Goal: Task Accomplishment & Management: Use online tool/utility

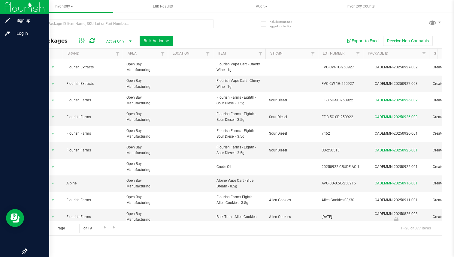
click at [24, 251] on icon at bounding box center [25, 251] width 6 height 6
click at [22, 252] on input "checkbox" at bounding box center [22, 252] width 0 height 0
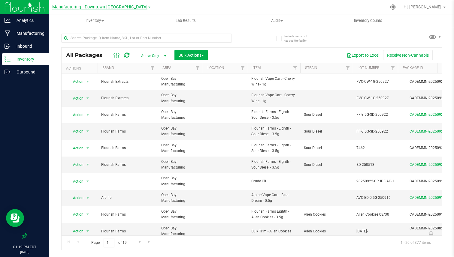
click at [94, 7] on span "Manufacturing - Downtown [GEOGRAPHIC_DATA]" at bounding box center [99, 7] width 95 height 5
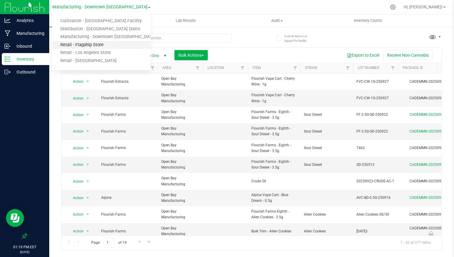
click at [92, 45] on link "Retail - Flagship Store" at bounding box center [101, 45] width 98 height 8
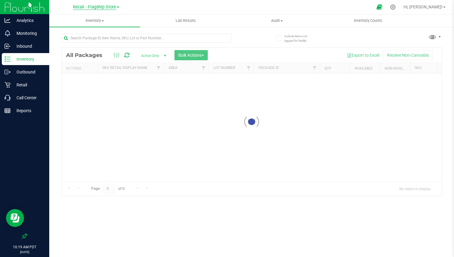
click at [96, 7] on span "Retail - Flagship Store" at bounding box center [94, 7] width 43 height 5
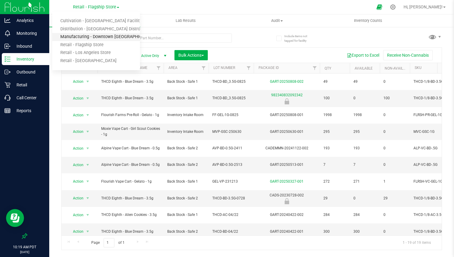
click at [88, 35] on link "Manufacturing - Downtown [GEOGRAPHIC_DATA]" at bounding box center [96, 37] width 88 height 8
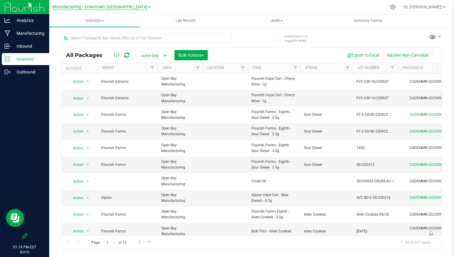
click at [90, 8] on span "Manufacturing - Downtown [GEOGRAPHIC_DATA]" at bounding box center [99, 7] width 95 height 5
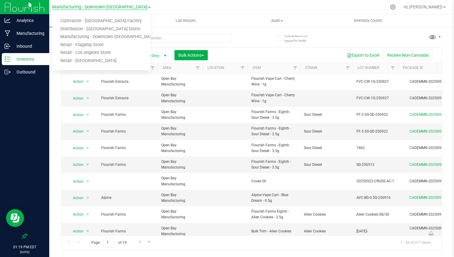
click at [80, 8] on span "Manufacturing - Downtown LA" at bounding box center [99, 7] width 95 height 5
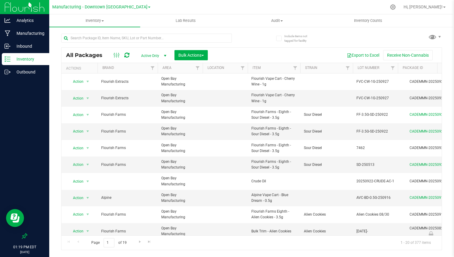
click at [102, 4] on link "Manufacturing - Downtown LA" at bounding box center [101, 7] width 98 height 6
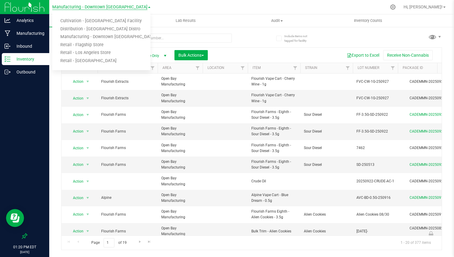
click at [104, 8] on span "Manufacturing - Downtown LA" at bounding box center [99, 7] width 95 height 5
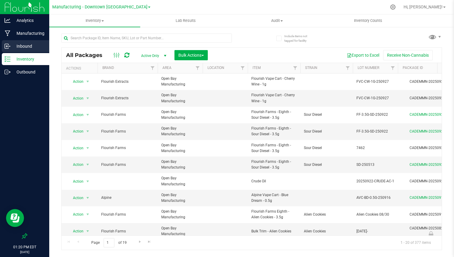
click at [25, 46] on p "Inbound" at bounding box center [29, 46] width 36 height 7
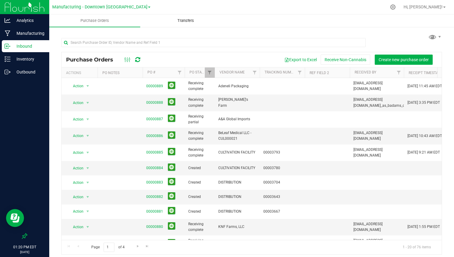
click at [181, 22] on span "Transfers" at bounding box center [185, 20] width 33 height 5
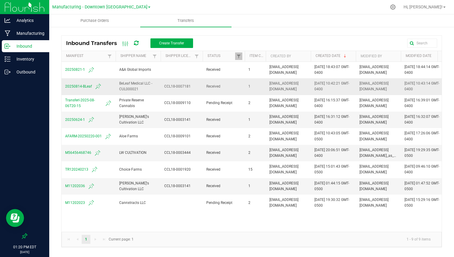
click at [71, 88] on span "20250814-BLeaf" at bounding box center [88, 86] width 47 height 7
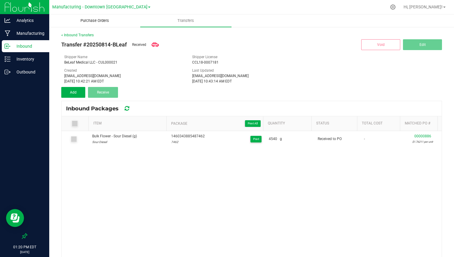
click at [100, 21] on span "Purchase Orders" at bounding box center [94, 20] width 45 height 5
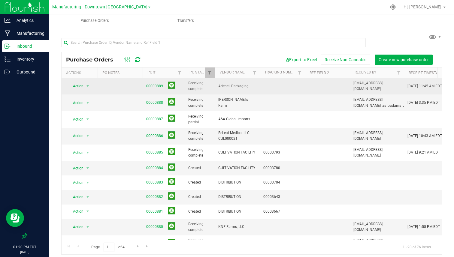
click at [154, 86] on link "00000889" at bounding box center [154, 86] width 17 height 4
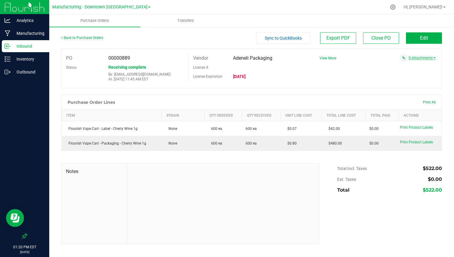
click at [429, 56] on link "0 Attachments" at bounding box center [421, 58] width 27 height 4
click at [417, 58] on link "0 Attachments" at bounding box center [421, 58] width 27 height 4
click at [99, 38] on link "Back to Purchase Orders" at bounding box center [82, 38] width 42 height 4
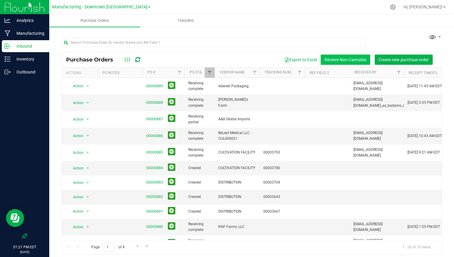
click at [342, 59] on button "Receive Non-Cannabis" at bounding box center [346, 60] width 50 height 10
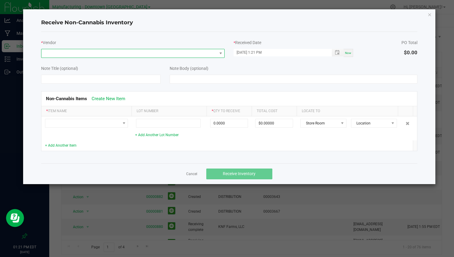
click at [170, 49] on span at bounding box center [132, 53] width 183 height 9
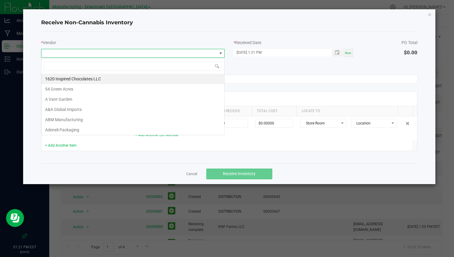
scroll to position [9, 183]
click at [100, 122] on li "ABM Manufacturing" at bounding box center [132, 120] width 183 height 10
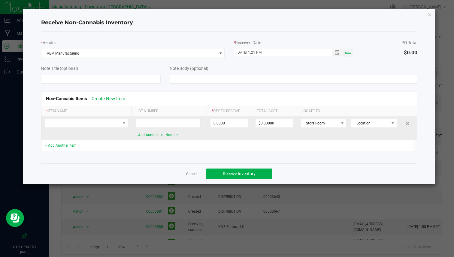
click at [99, 118] on td at bounding box center [86, 128] width 90 height 24
click at [94, 122] on span at bounding box center [82, 123] width 75 height 8
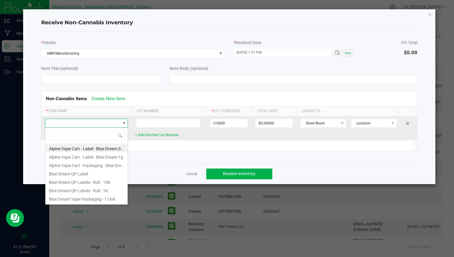
scroll to position [9, 83]
type input "lab"
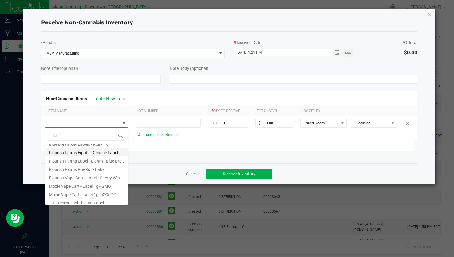
scroll to position [41, 0]
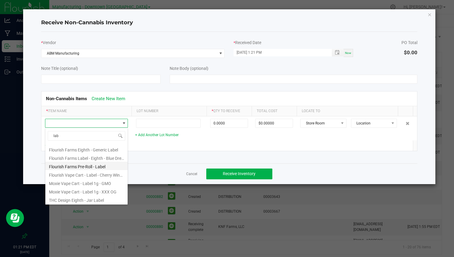
click at [84, 169] on li "Flourish Farms Pre-Roll - Label" at bounding box center [86, 166] width 82 height 8
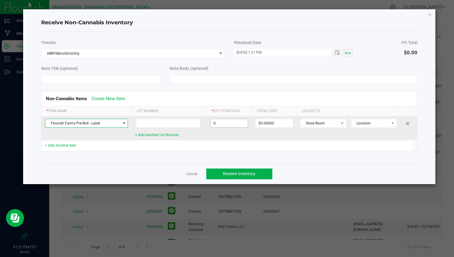
click at [219, 124] on input "0" at bounding box center [228, 123] width 37 height 8
type input "20000 ea"
type input "$1,000.00000"
click at [218, 134] on td "20000 ea" at bounding box center [228, 128] width 45 height 24
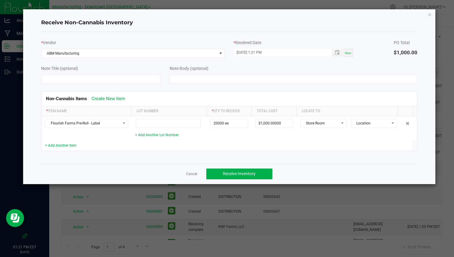
click at [135, 112] on th "Lot Number" at bounding box center [168, 111] width 75 height 10
drag, startPoint x: 167, startPoint y: 111, endPoint x: 134, endPoint y: 113, distance: 33.0
click at [134, 113] on th "Lot Number" at bounding box center [168, 111] width 75 height 10
click at [192, 176] on link "Cancel" at bounding box center [191, 174] width 11 height 5
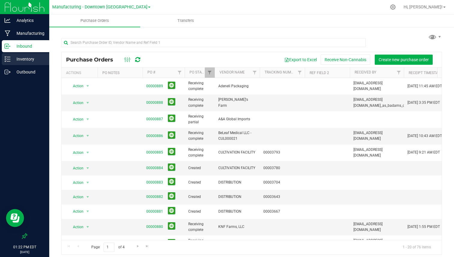
click at [41, 63] on div "Inventory" at bounding box center [25, 59] width 47 height 12
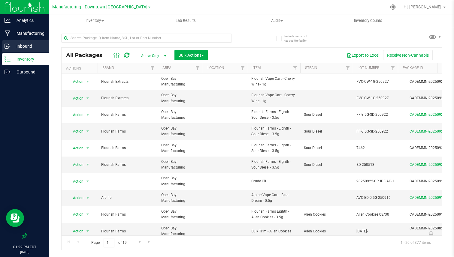
click at [20, 44] on p "Inbound" at bounding box center [29, 46] width 36 height 7
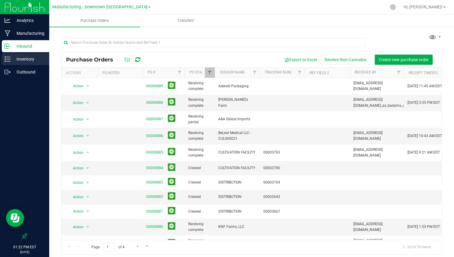
click at [38, 60] on p "Inventory" at bounding box center [29, 59] width 36 height 7
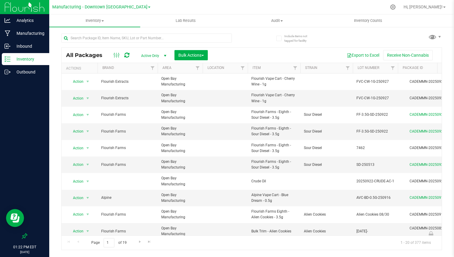
drag, startPoint x: 58, startPoint y: 59, endPoint x: 104, endPoint y: 56, distance: 46.0
click at [104, 56] on div "Include items not tagged for facility All Packages Active Only Active Only Lab …" at bounding box center [251, 117] width 405 height 183
click at [95, 56] on span "All Packages" at bounding box center [87, 55] width 42 height 7
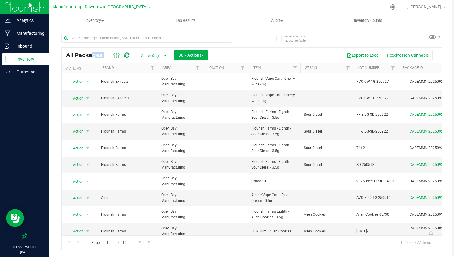
click at [95, 56] on span "All Packages" at bounding box center [87, 55] width 42 height 7
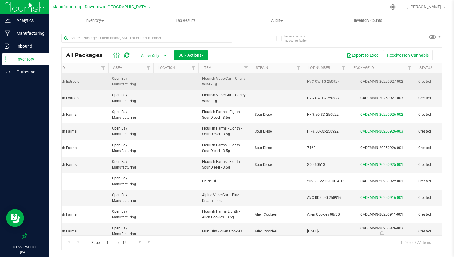
scroll to position [0, 55]
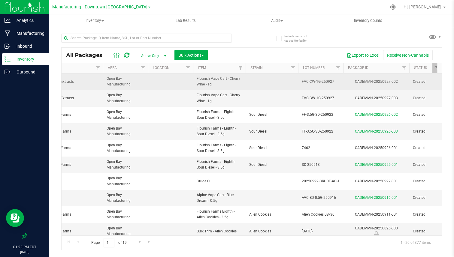
drag, startPoint x: 349, startPoint y: 77, endPoint x: 398, endPoint y: 78, distance: 48.9
click at [398, 78] on td "CADEMMN-20250927-002" at bounding box center [376, 82] width 66 height 17
click at [387, 83] on div "CADEMMN-20250927-002" at bounding box center [376, 82] width 68 height 6
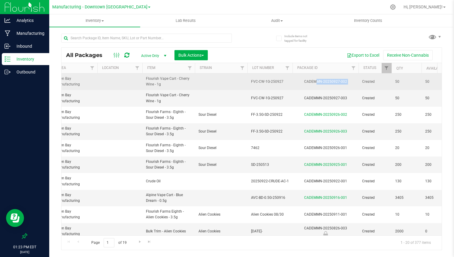
scroll to position [0, 0]
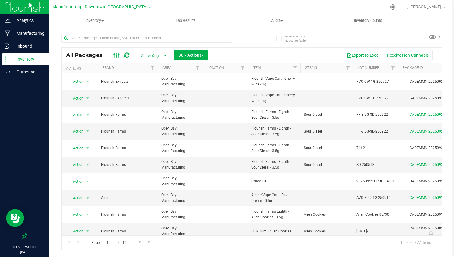
click at [118, 55] on ellipse at bounding box center [119, 55] width 2 height 2
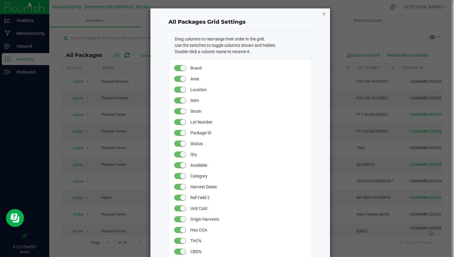
click at [322, 14] on icon "button" at bounding box center [324, 13] width 4 height 7
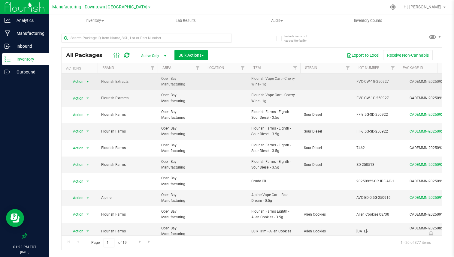
click at [83, 83] on span "Action" at bounding box center [76, 81] width 16 height 8
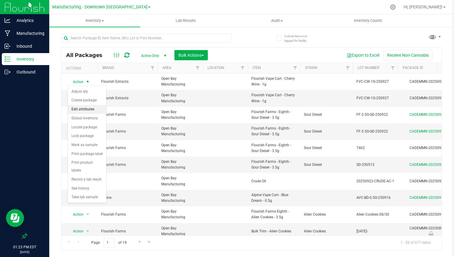
click at [83, 112] on li "Edit attributes" at bounding box center [87, 109] width 38 height 9
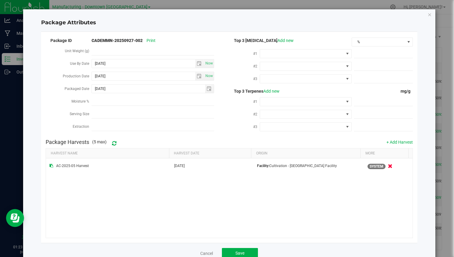
click at [78, 125] on label "Extraction" at bounding box center [82, 126] width 19 height 11
click at [92, 125] on input "Moisture %" at bounding box center [153, 126] width 122 height 9
click at [78, 125] on label "Extraction" at bounding box center [82, 126] width 19 height 11
click at [92, 125] on input "Moisture %" at bounding box center [153, 126] width 122 height 9
click at [75, 65] on label "Use By Date" at bounding box center [81, 63] width 22 height 11
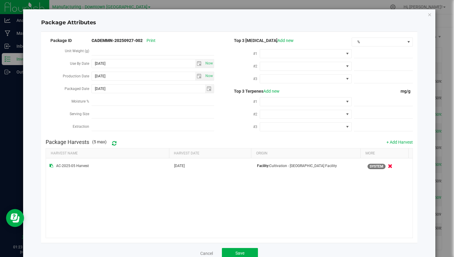
click at [92, 65] on input "2026-09-27" at bounding box center [143, 63] width 103 height 8
click at [75, 65] on label "Use By Date" at bounding box center [81, 63] width 22 height 11
click at [92, 65] on input "2026-09-27" at bounding box center [143, 63] width 103 height 8
click at [72, 87] on label "Packaged Date" at bounding box center [78, 88] width 27 height 11
click at [92, 87] on input "2025-09-27" at bounding box center [148, 89] width 113 height 8
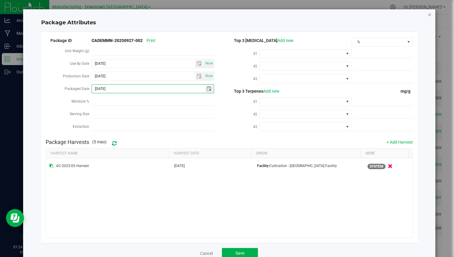
click at [427, 17] on icon "Close modal" at bounding box center [429, 14] width 4 height 7
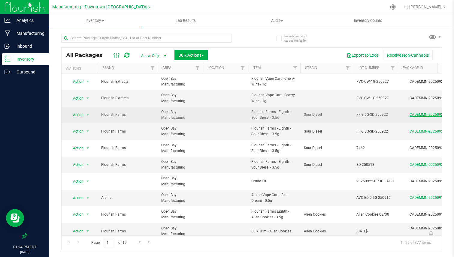
click at [415, 113] on link "CADEMMN-20250926-002" at bounding box center [430, 115] width 43 height 4
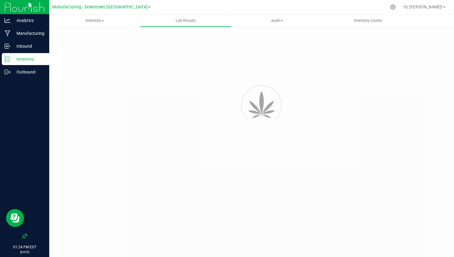
type input "CADEMMN-20250513-003"
type input "123113124214214"
type input "CADEMMN-20250513-003"
type input "11/03/2023 3:00 AM"
type input "06/20/2026"
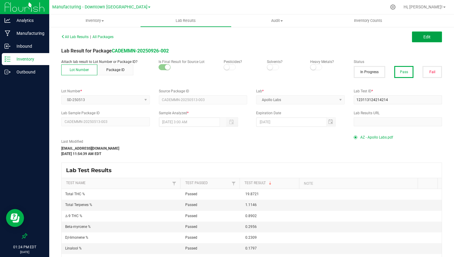
click at [429, 39] on button "Edit" at bounding box center [427, 37] width 30 height 11
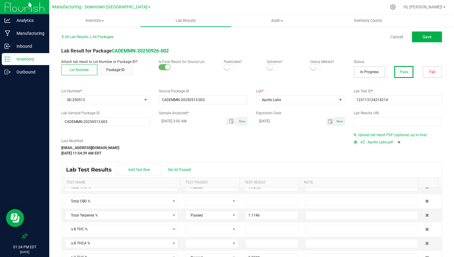
click at [396, 142] on div "AZ - Apollo Labs.pdf" at bounding box center [398, 142] width 89 height 9
click at [397, 141] on icon at bounding box center [398, 142] width 3 height 4
click at [375, 137] on span "Upload lab result PDF (optional, up to five)" at bounding box center [392, 135] width 69 height 4
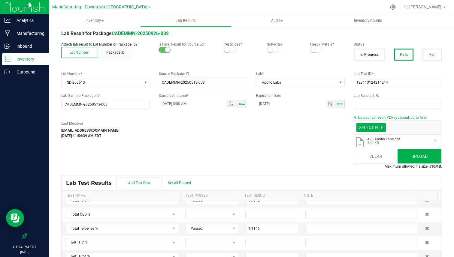
scroll to position [19, 0]
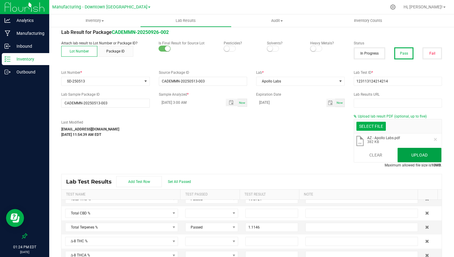
click at [420, 160] on button "Upload" at bounding box center [419, 155] width 44 height 14
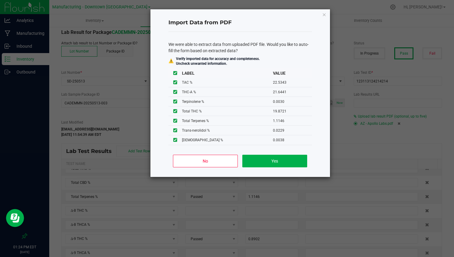
scroll to position [0, 0]
click at [267, 162] on button "Yes" at bounding box center [274, 161] width 65 height 13
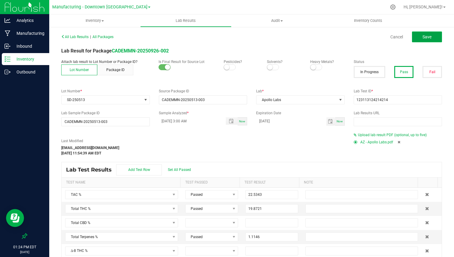
click at [422, 35] on span "Save" at bounding box center [426, 37] width 9 height 5
type input "1.1146"
type input "0.8902"
type input "21.6441"
type input "0.0238"
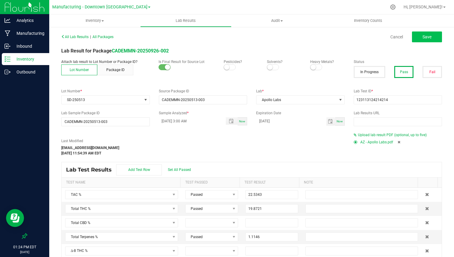
type input "0.0396"
type input "0.0283"
type input "0.0272"
type input "0.1562"
type input "0.0468"
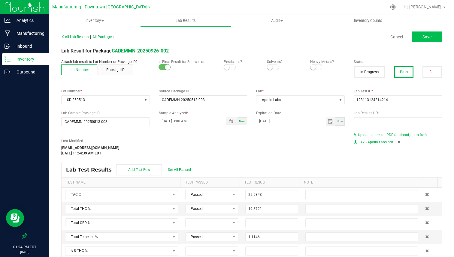
type input "0.0082"
type input "0.0083"
type input "0.0021"
type input "0.1797"
type input "0.0030"
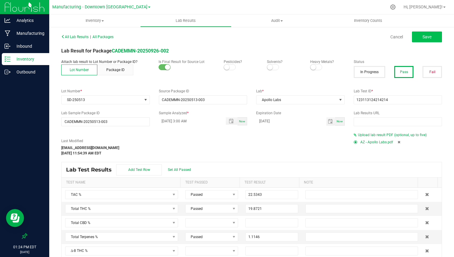
type input "0.0038"
type input "0.2956"
type input "0.2309"
type input "0.0270"
type input "0.0229"
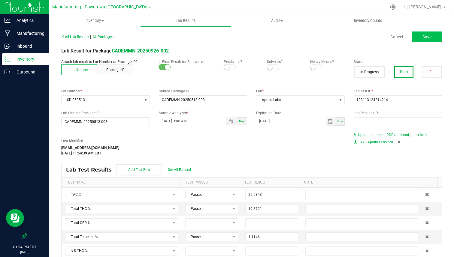
type input "0.0042"
type input "0.0040"
type input "0.0029"
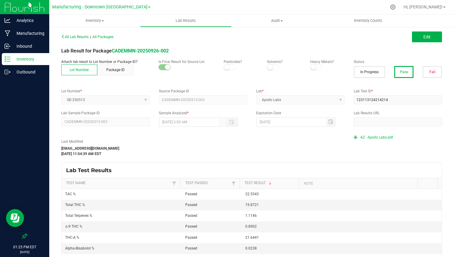
click at [44, 58] on p "Inventory" at bounding box center [29, 59] width 36 height 7
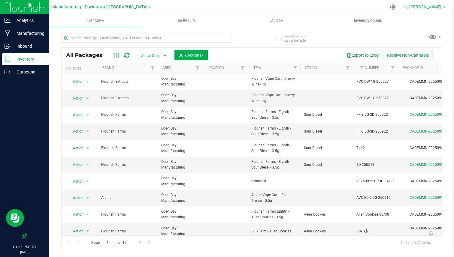
click at [432, 5] on span "Hi, Colton!" at bounding box center [422, 7] width 39 height 5
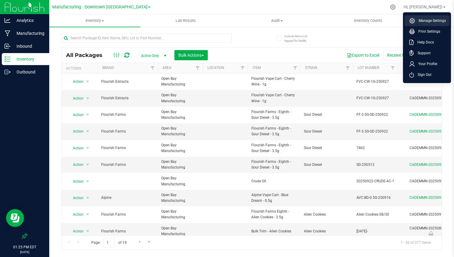
click at [429, 21] on span "Manage Settings" at bounding box center [430, 21] width 31 height 6
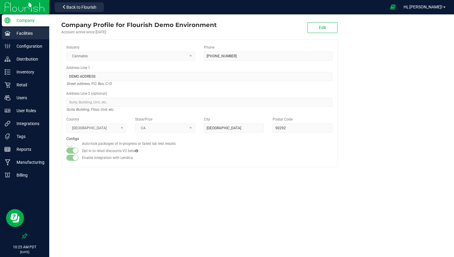
click at [35, 36] on p "Facilities" at bounding box center [29, 33] width 36 height 7
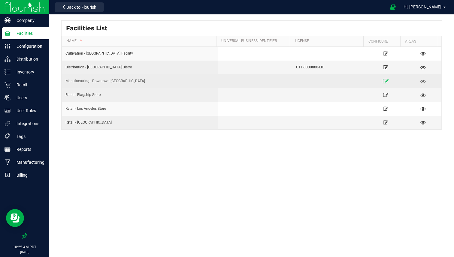
click at [383, 82] on icon at bounding box center [386, 81] width 6 height 4
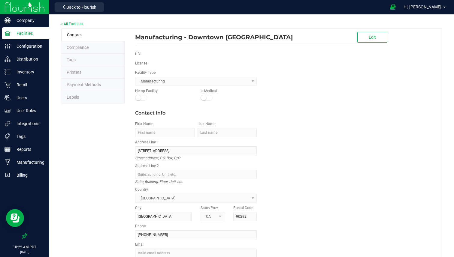
click at [103, 96] on li "Labels" at bounding box center [92, 97] width 63 height 13
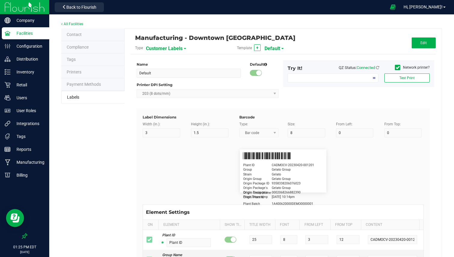
type input "2.25"
type input "1.25"
type input "20"
type input "5"
type input "Customer"
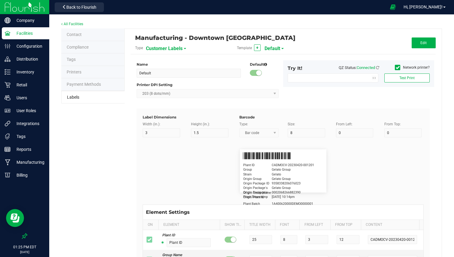
type input "15"
type input "5"
type input "Firstname Lastname"
type input "Product"
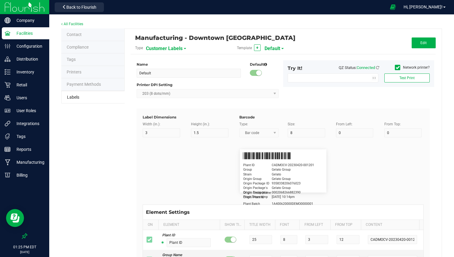
type input "15"
type input "5"
type input "10"
type input "GSC Oil Tincture"
type input "Qty"
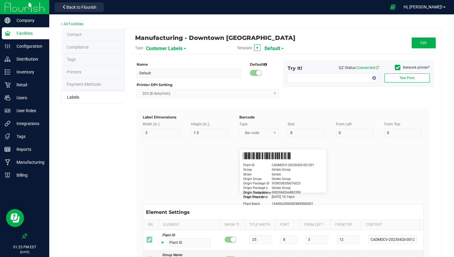
type input "5"
type input "15"
type input "3 ea"
type input "Physician"
type input "15"
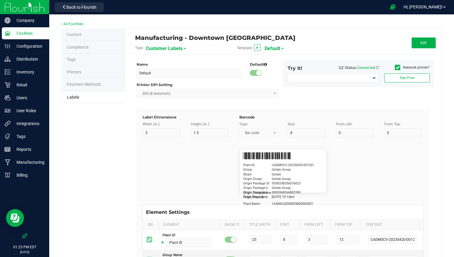
type input "5"
type input "Docfirst Doclast, MD."
type input "Order Date"
type input "15"
type input "5"
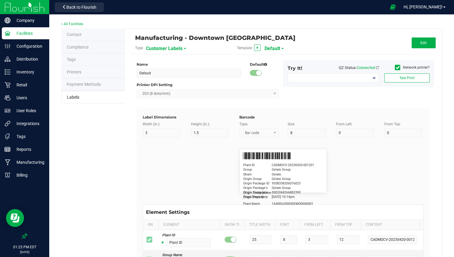
type input "25"
type input "4/20/2023 1:17 pm"
type input "Package ID"
type input "15"
type input "5"
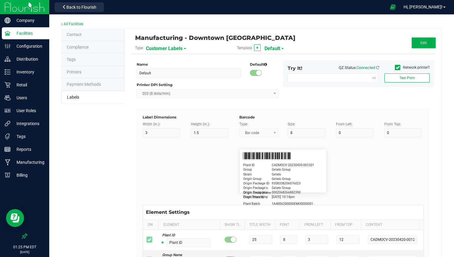
type input "10"
type input "CADMODS-20230420-096"
type input "Lot Number"
type input "15"
type input "5"
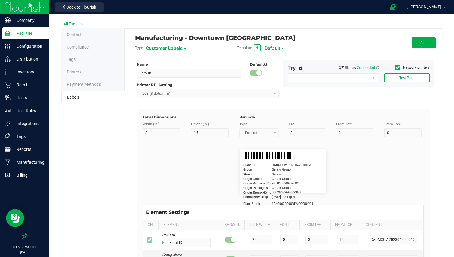
type input "10"
type input "LOTPXGDP-0912"
type input "Warning"
type input "15"
type input "5"
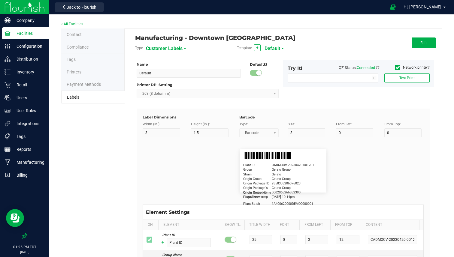
type input "30"
type input "Type Warning Here"
type input "Brand"
type input "15"
type input "5"
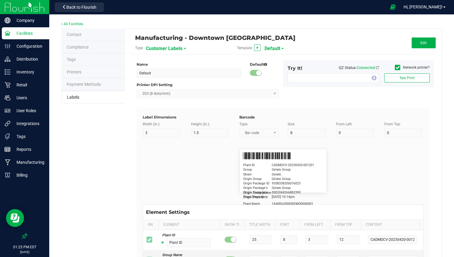
type input "30"
type input "Cannabis Co."
type input "NDC Number"
type input "15"
type input "5"
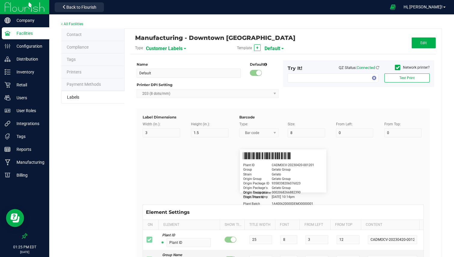
type input "30"
type input "0777-3105-02"
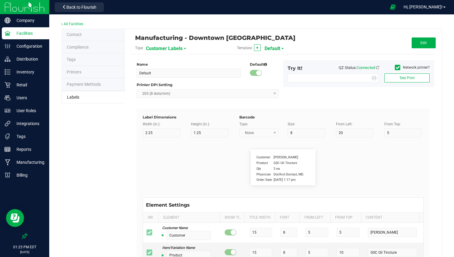
click at [168, 49] on span "Customer Labels" at bounding box center [164, 49] width 37 height 10
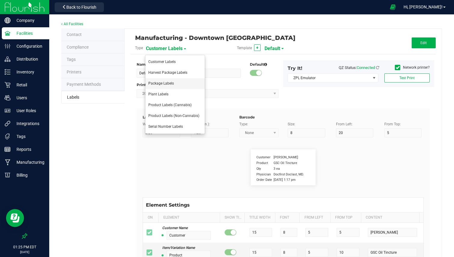
click at [160, 84] on span "Package Labels" at bounding box center [161, 83] width 26 height 4
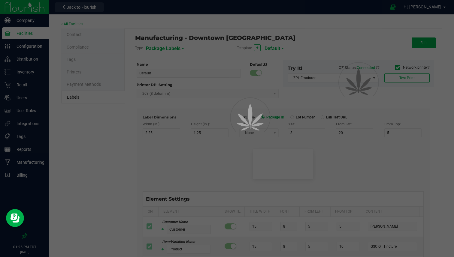
type input "Edible"
type input "4"
type input "2.5"
type input "10"
type input "12"
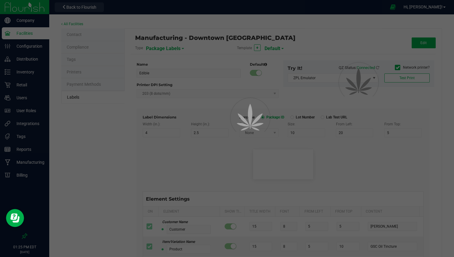
type input "50"
type input "UUID"
type input "35"
type input "10"
type input "SKU Name"
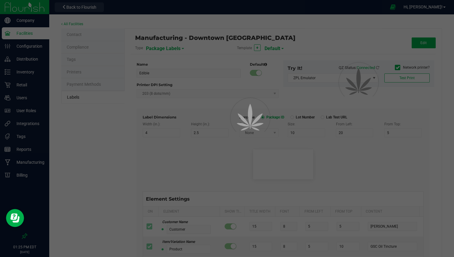
type input "25"
type input "10"
type input "Strain"
type input "25"
type input "10"
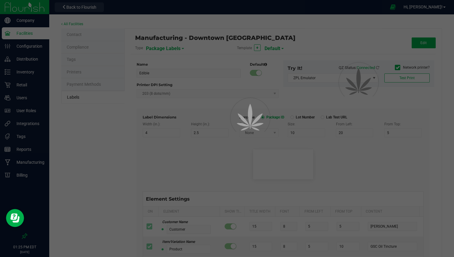
type input "Size"
type input "25"
type input "10"
type input "Package Date"
type input "25"
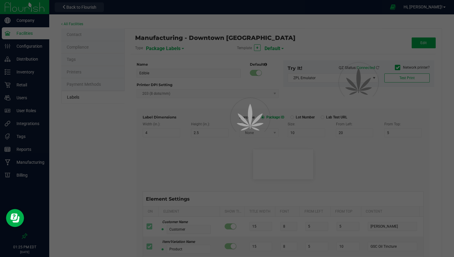
type input "10"
type input "Lot Number"
type input "25"
type input "10"
type input "30"
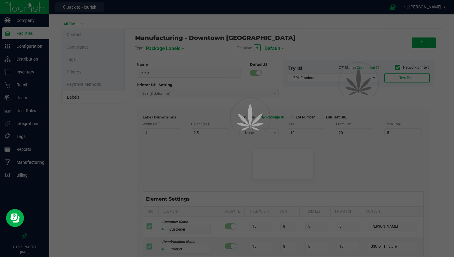
type input "Please Store in a safe place and keep away from kids."
type input "80"
type input "10"
type input "40"
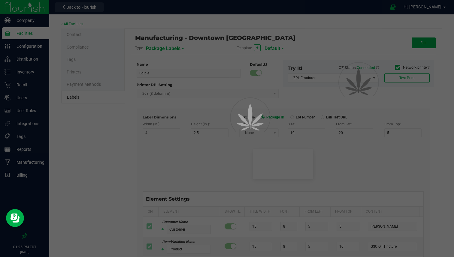
type input "SKU"
type input "25"
type input "10"
type input "42P017"
type input "Ref Field 1"
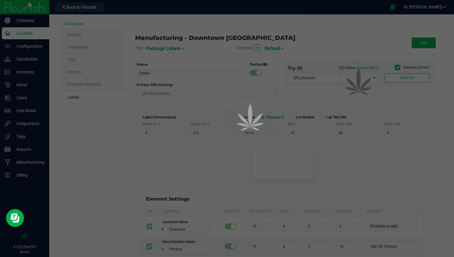
type input "25"
type input "10"
type input "35"
type input "Ref Field 1 Value"
type input "Ref Field 2"
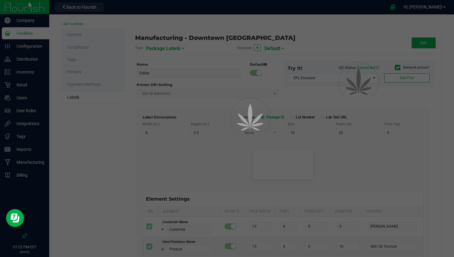
type input "25"
type input "10"
type input "35"
type input "Ref Field 2 Value"
type input "Ref Field 3"
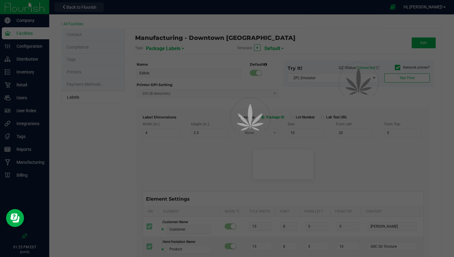
type input "25"
type input "10"
type input "35"
type input "Ref Field 3 Value"
type input "Item Ref Field 1"
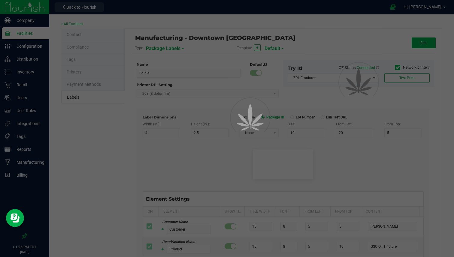
type input "25"
type input "10"
type input "35"
type input "Item Ref Field 1 Value"
type input "Item Ref Field 2"
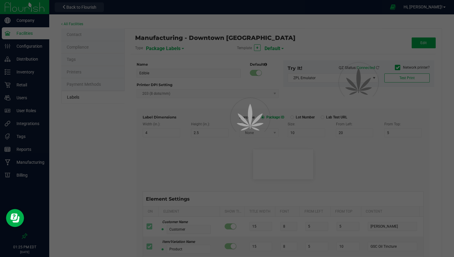
type input "25"
type input "10"
type input "35"
type input "Item Ref Field 2 Value"
type input "Item Ref Field 3"
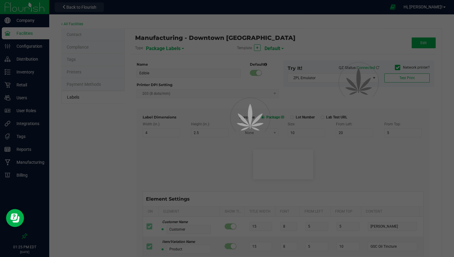
type input "25"
type input "10"
type input "35"
type input "Item Ref Field 3 Value"
type input "Item Ref Field 4"
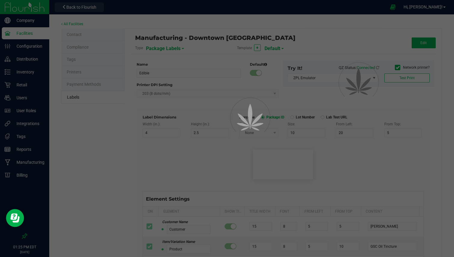
type input "25"
type input "10"
type input "35"
type input "Item Ref Field 4 Value"
type input "Item Ref Field 5"
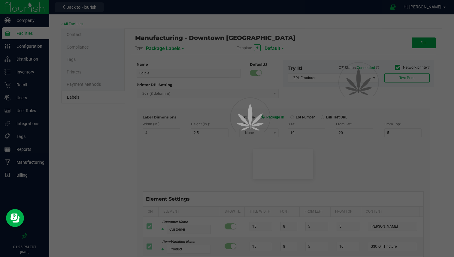
type input "25"
type input "10"
type input "35"
type input "Item Ref Field 5 Value"
type input "NDC Number"
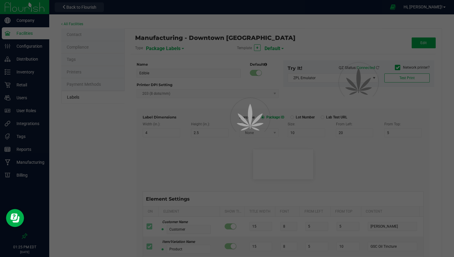
type input "25"
type input "10"
type input "35"
type input "0777-3105-02"
type input "Number of Servings"
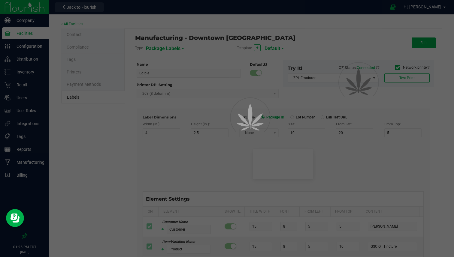
type input "25"
type input "10"
type input "35"
type input "4 servings/item"
type input "Serving Size"
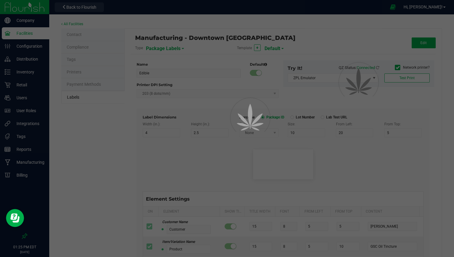
type input "25"
type input "10"
type input "35"
type input "1 cup"
type input "Serving Size (Grams)"
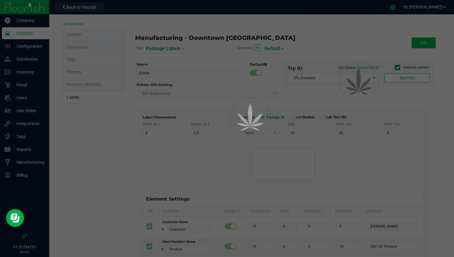
type input "25"
type input "10"
type input "35"
type input "4 g"
type input "Item Ingredients"
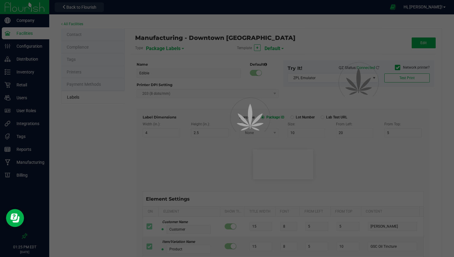
type input "25"
type input "10"
type input "35"
type input "Ingredient one, ingredient two"
type input "Allergens"
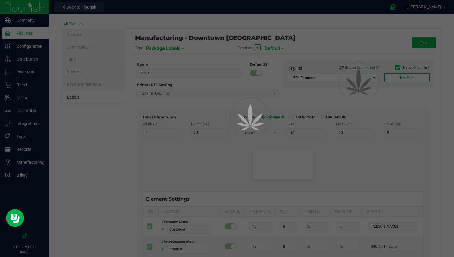
type input "25"
type input "10"
type input "35"
type input "Tree Nuts, Soy, Wheat"
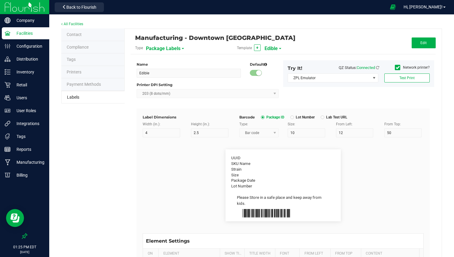
click at [271, 49] on span "Edible" at bounding box center [270, 49] width 13 height 10
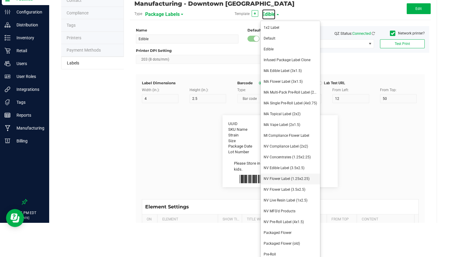
scroll to position [39, 0]
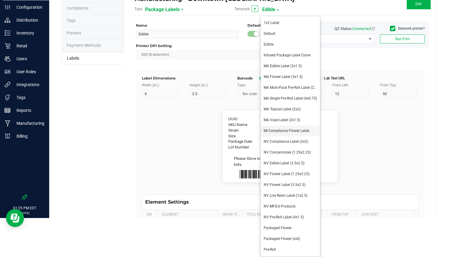
click at [291, 132] on span "MI Compliance Flower Label" at bounding box center [287, 131] width 46 height 4
type input "MI Compliance Flower Label"
type input "2"
type input "1"
type input "25"
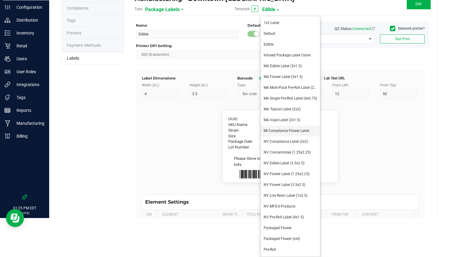
type input "42"
type input "14"
type input "METRC:"
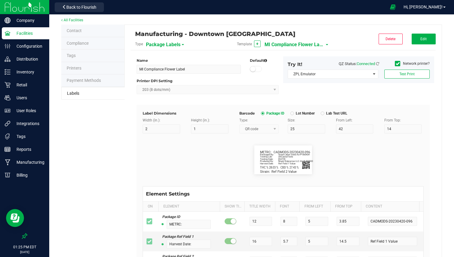
scroll to position [3, 0]
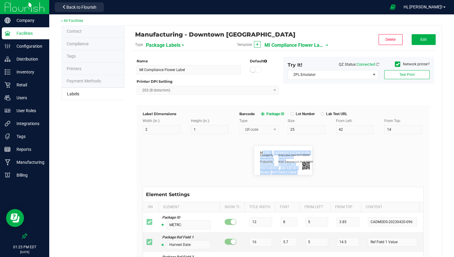
drag, startPoint x: 260, startPoint y: 149, endPoint x: 294, endPoint y: 166, distance: 37.7
click at [295, 166] on div "METRC: CADMODS-20230420-096 Harvest Date: Ref Field 1 Value Strain: Ref Field 2…" at bounding box center [283, 160] width 58 height 29
click at [331, 144] on div "METRC: CADMODS-20230420-096 Harvest Date: Ref Field 1 Value Strain: Ref Field 2…" at bounding box center [283, 160] width 290 height 53
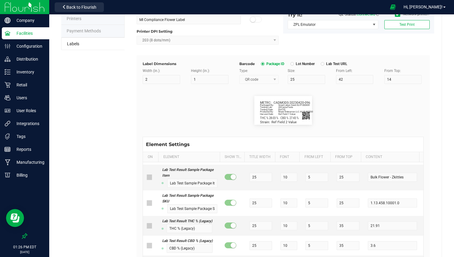
scroll to position [0, 0]
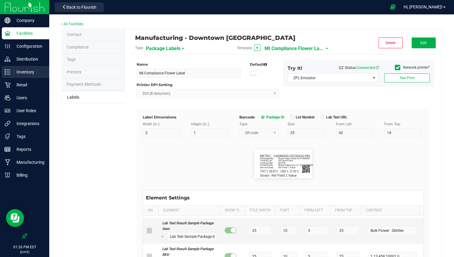
click at [33, 74] on p "Inventory" at bounding box center [29, 71] width 36 height 7
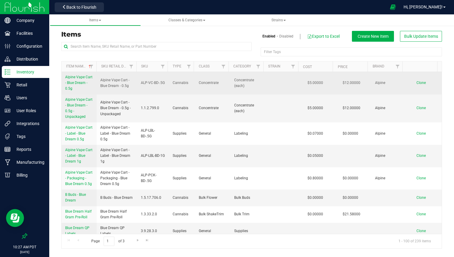
click at [82, 81] on span "Alpine Vape Cart - Blue Dream - 0.5g" at bounding box center [78, 83] width 27 height 16
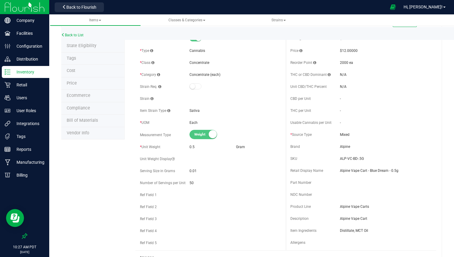
scroll to position [28, 0]
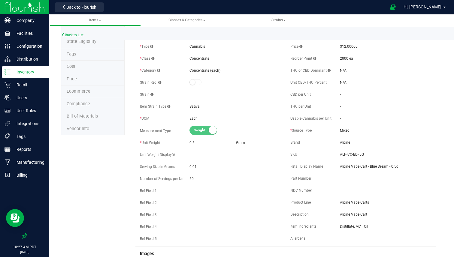
click at [140, 155] on span "Unit Weight Display" at bounding box center [157, 155] width 35 height 4
drag, startPoint x: 140, startPoint y: 155, endPoint x: 165, endPoint y: 155, distance: 25.5
click at [165, 155] on span "Unit Weight Display" at bounding box center [157, 155] width 35 height 4
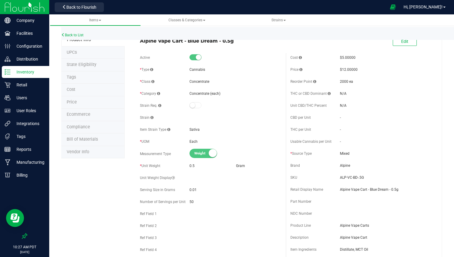
scroll to position [0, 0]
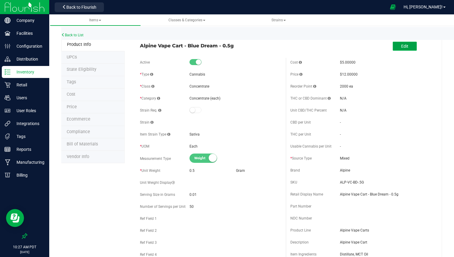
click at [404, 48] on button "Edit" at bounding box center [405, 46] width 24 height 9
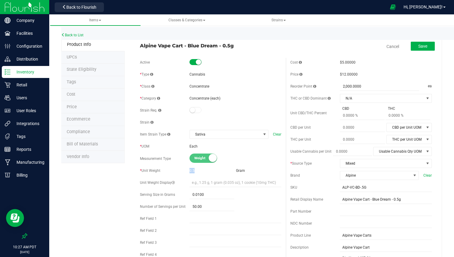
drag, startPoint x: 186, startPoint y: 172, endPoint x: 193, endPoint y: 172, distance: 6.6
click at [193, 172] on div "* Unit Weight 0.5 Gram" at bounding box center [210, 170] width 141 height 9
click at [218, 183] on input "text" at bounding box center [235, 182] width 92 height 9
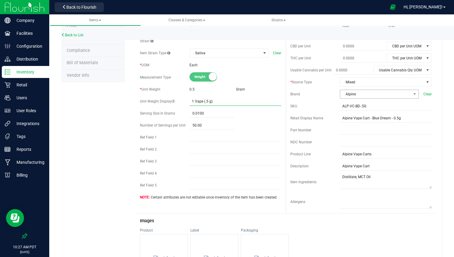
scroll to position [77, 0]
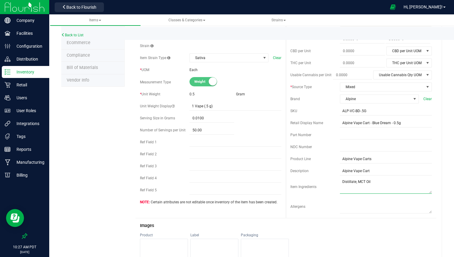
click at [342, 188] on textarea at bounding box center [386, 186] width 92 height 15
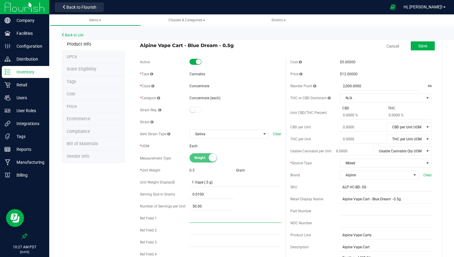
scroll to position [0, 0]
drag, startPoint x: 138, startPoint y: 45, endPoint x: 232, endPoint y: 42, distance: 93.7
click at [232, 43] on div "Alpine Vape Cart - Blue Dream - 0.5g" at bounding box center [210, 44] width 150 height 10
click at [188, 82] on div "* Class Concentrate" at bounding box center [210, 86] width 141 height 9
click at [350, 174] on span "Alpine" at bounding box center [375, 175] width 71 height 8
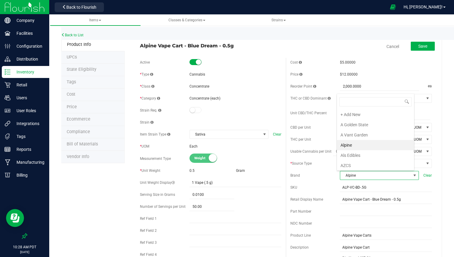
scroll to position [9, 77]
click at [350, 174] on span "Alpine" at bounding box center [375, 175] width 71 height 8
click at [87, 142] on span "Bill of Materials" at bounding box center [82, 144] width 31 height 5
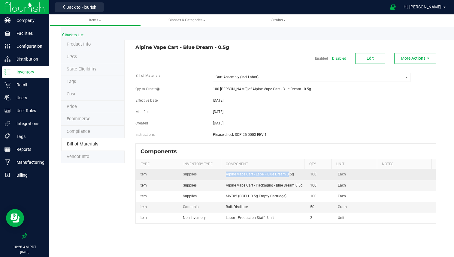
drag, startPoint x: 218, startPoint y: 175, endPoint x: 286, endPoint y: 175, distance: 67.2
click at [286, 175] on tr "Item Supplies Alpine Vape Cart - Label - Blue Dream 0.5g 100 Each" at bounding box center [286, 174] width 300 height 11
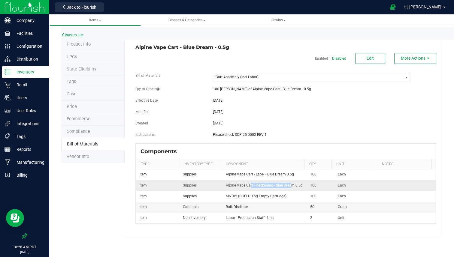
drag, startPoint x: 248, startPoint y: 185, endPoint x: 288, endPoint y: 185, distance: 39.9
click at [288, 185] on span "Alpine Vape Cart - Packaging - Blue Dream 0.5g" at bounding box center [264, 185] width 77 height 4
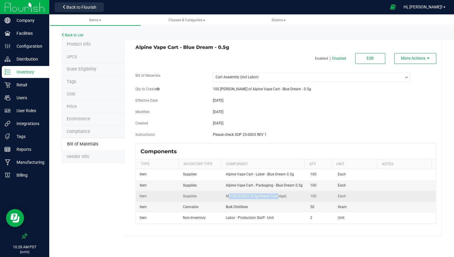
drag, startPoint x: 228, startPoint y: 195, endPoint x: 276, endPoint y: 195, distance: 47.4
click at [276, 195] on span "M6T05 (CCELL 0.5g Empty Cartridge)" at bounding box center [256, 196] width 61 height 4
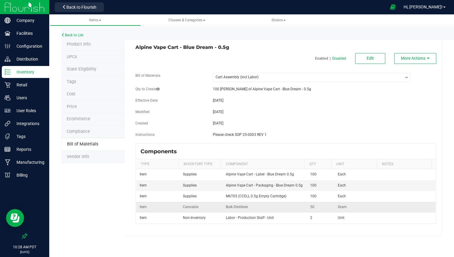
drag, startPoint x: 233, startPoint y: 209, endPoint x: 248, endPoint y: 209, distance: 15.0
click at [248, 209] on td "Bulk Distillate" at bounding box center [264, 207] width 84 height 11
click at [240, 206] on span "Bulk Distillate" at bounding box center [237, 207] width 22 height 4
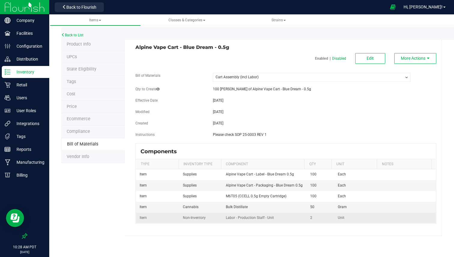
click at [210, 217] on td "Non-Inventory" at bounding box center [200, 218] width 43 height 11
click at [260, 218] on span "Labor - Production Staff - Unit" at bounding box center [250, 218] width 48 height 4
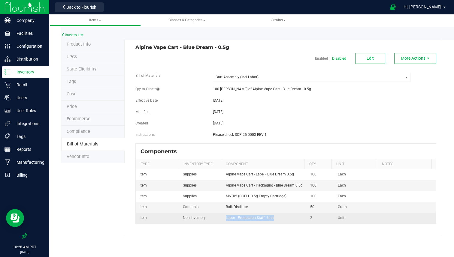
click at [260, 218] on span "Labor - Production Staff - Unit" at bounding box center [250, 218] width 48 height 4
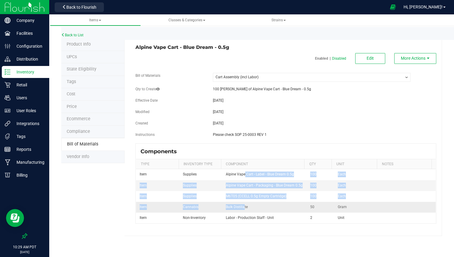
drag, startPoint x: 243, startPoint y: 174, endPoint x: 243, endPoint y: 204, distance: 29.7
click at [243, 204] on tbody "Item Supplies Alpine Vape Cart - Label - Blue Dream 0.5g 100 Each Item Supplies…" at bounding box center [286, 196] width 300 height 54
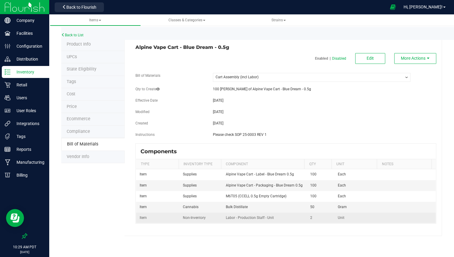
click at [231, 218] on span "Labor - Production Staff - Unit" at bounding box center [250, 218] width 48 height 4
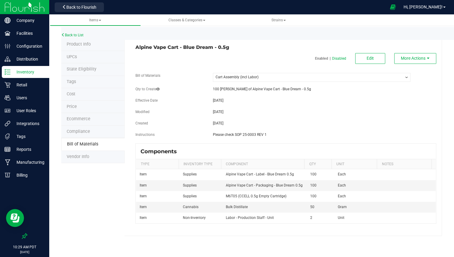
click at [93, 152] on li "Vendor Info" at bounding box center [92, 157] width 63 height 13
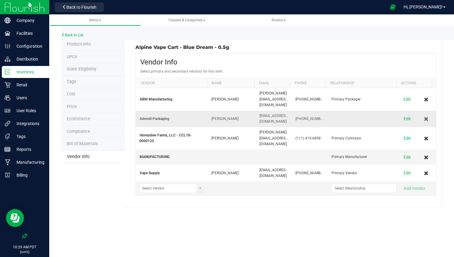
click at [152, 116] on span "Adeneli Packaging" at bounding box center [154, 118] width 30 height 5
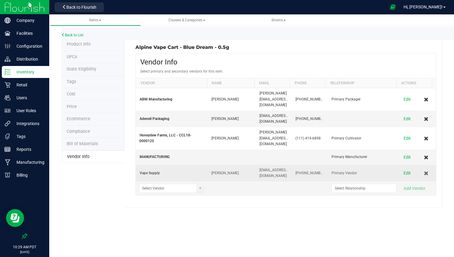
click at [156, 171] on span "Vape Supply" at bounding box center [149, 173] width 21 height 5
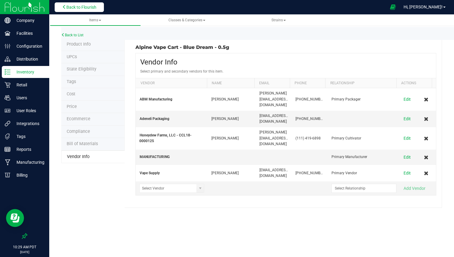
click at [95, 7] on span "Back to Flourish" at bounding box center [81, 7] width 30 height 5
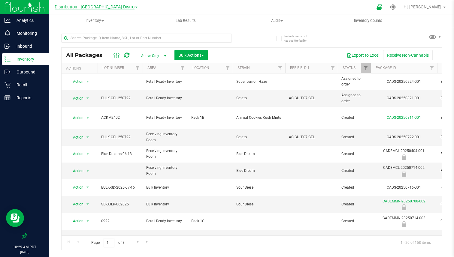
click at [121, 7] on span "Distribution - Long Beach Distro" at bounding box center [95, 7] width 80 height 5
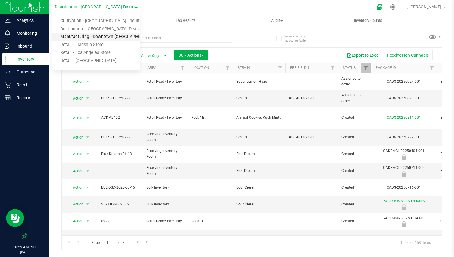
click at [97, 38] on link "Manufacturing - Downtown LA" at bounding box center [96, 37] width 88 height 8
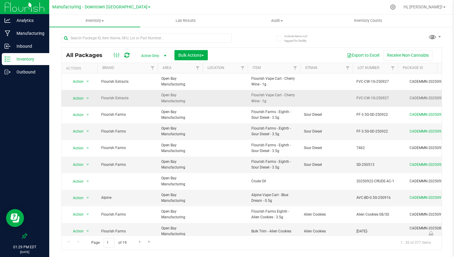
drag, startPoint x: 386, startPoint y: 96, endPoint x: 352, endPoint y: 95, distance: 33.6
click at [353, 95] on td "FVC-CW-1G-250927" at bounding box center [375, 98] width 45 height 17
click at [217, 38] on input "text" at bounding box center [146, 38] width 170 height 9
paste input "MGDPOWB230707"
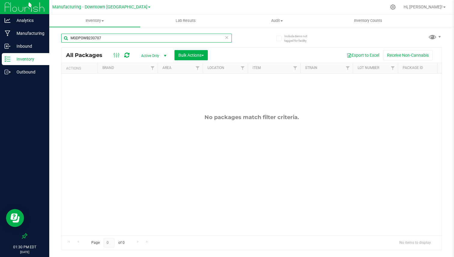
click at [230, 38] on input "MGDPOWB230707" at bounding box center [146, 38] width 170 height 9
click at [229, 38] on input "MGDPOWB230707" at bounding box center [146, 38] width 170 height 9
click at [226, 37] on icon at bounding box center [227, 37] width 4 height 7
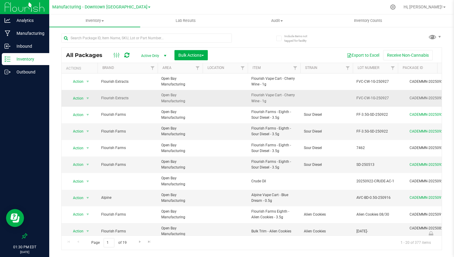
click at [358, 95] on td "FVC-CW-1G-250927" at bounding box center [375, 98] width 45 height 17
click at [358, 95] on input "FVC-CW-1G-250927" at bounding box center [373, 98] width 43 height 9
click at [184, 39] on input "text" at bounding box center [146, 38] width 170 height 9
paste input "FVC-CW-1G-250927"
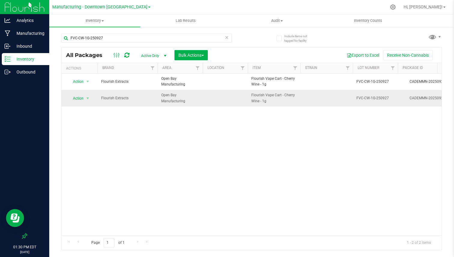
click at [263, 97] on span "Flourish Vape Cart - Cherry Wine - 1g" at bounding box center [273, 97] width 45 height 11
copy td "Flourish Vape Cart - Cherry Wine - 1g"
click at [197, 42] on input "FVC-CW-1G-250927" at bounding box center [146, 38] width 170 height 9
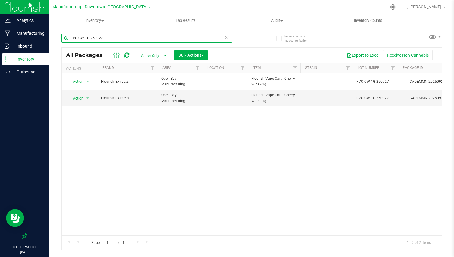
click at [197, 42] on input "FVC-CW-1G-250927" at bounding box center [146, 38] width 170 height 9
paste input "Flourish Vape Cart - Cherry Wine - 1g"
paste input "text"
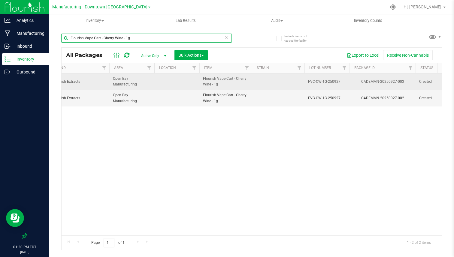
scroll to position [0, 59]
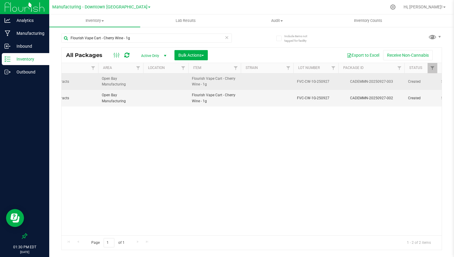
click at [387, 80] on div "CADEMMN-20250927-003" at bounding box center [371, 82] width 68 height 6
copy tr "CADEMMN-20250927-003"
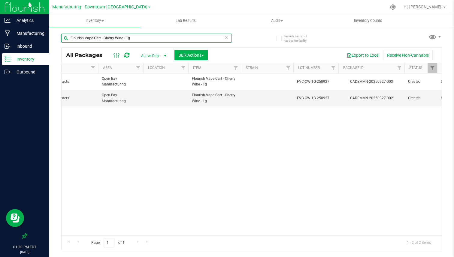
click at [110, 35] on input "Flourish Vape Cart - Cherry Wine - 1g" at bounding box center [146, 38] width 170 height 9
paste input "CADEMMN-20250927-003"
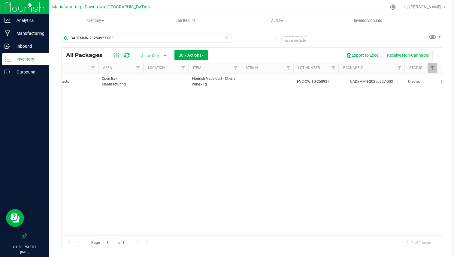
click at [226, 35] on icon at bounding box center [227, 37] width 4 height 7
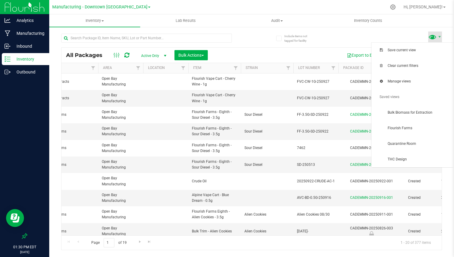
click at [430, 38] on span at bounding box center [432, 36] width 9 height 9
click at [401, 146] on span "Quarantine Room" at bounding box center [412, 144] width 75 height 12
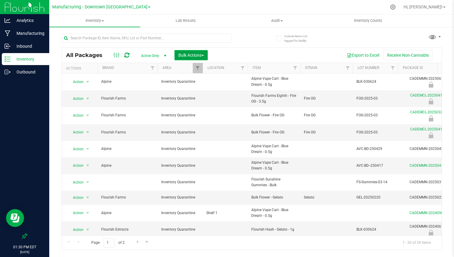
click at [192, 54] on span "Bulk Actions" at bounding box center [191, 55] width 26 height 5
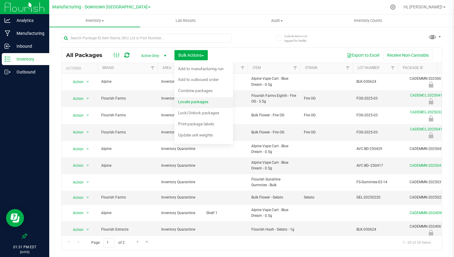
click at [194, 99] on span "Locate packages" at bounding box center [193, 101] width 30 height 5
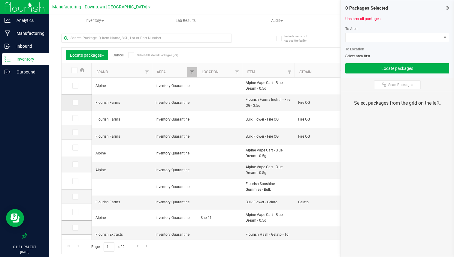
click at [80, 99] on td at bounding box center [77, 103] width 30 height 17
click at [77, 106] on td at bounding box center [77, 103] width 30 height 17
click at [77, 118] on icon at bounding box center [75, 118] width 4 height 0
click at [0, 0] on input "checkbox" at bounding box center [0, 0] width 0 height 0
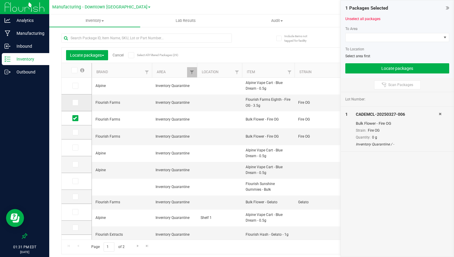
click at [77, 103] on icon at bounding box center [75, 103] width 4 height 0
click at [0, 0] on input "checkbox" at bounding box center [0, 0] width 0 height 0
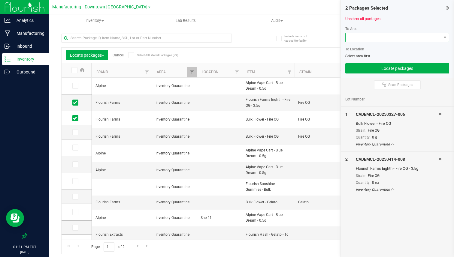
click at [393, 39] on span at bounding box center [393, 37] width 96 height 8
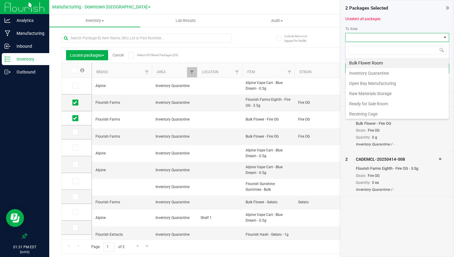
scroll to position [9, 104]
click at [375, 63] on li "Bulk Flower Room" at bounding box center [396, 63] width 103 height 10
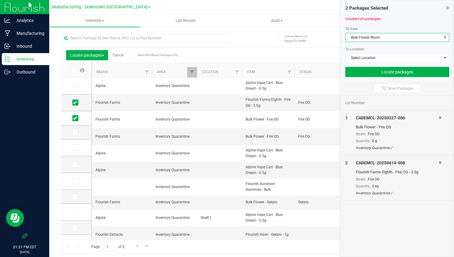
click at [383, 35] on span "Bulk Flower Room" at bounding box center [393, 37] width 96 height 8
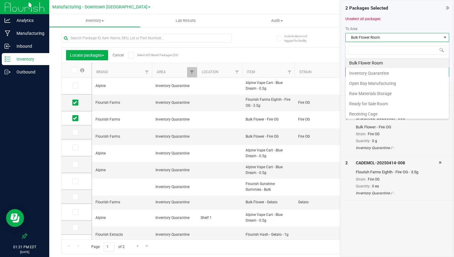
click at [376, 39] on span "Bulk Flower Room" at bounding box center [393, 37] width 96 height 8
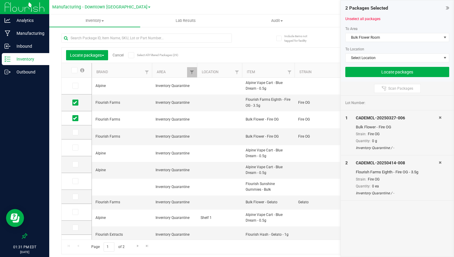
click at [440, 161] on icon at bounding box center [439, 163] width 3 height 4
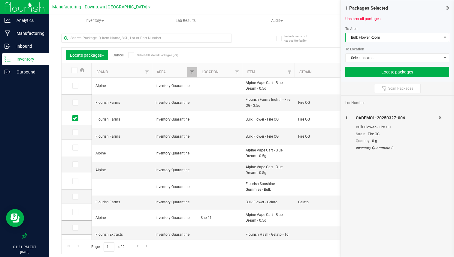
click at [396, 38] on span "Bulk Flower Room" at bounding box center [393, 37] width 96 height 8
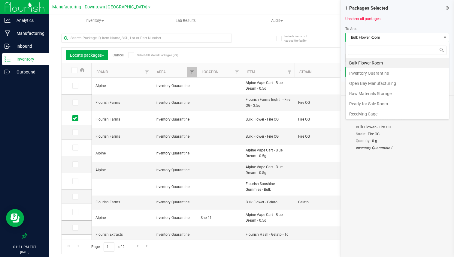
click at [396, 38] on span "Bulk Flower Room" at bounding box center [393, 37] width 96 height 8
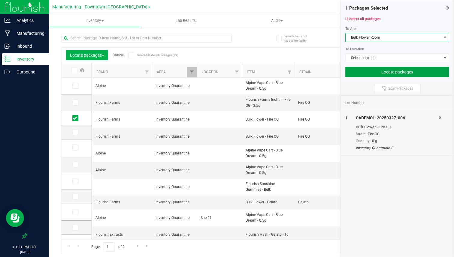
click at [386, 72] on button "Locate packages" at bounding box center [397, 72] width 104 height 10
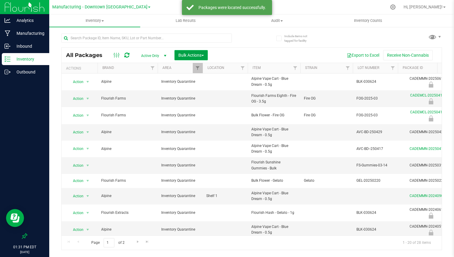
click at [190, 54] on span "Bulk Actions" at bounding box center [191, 55] width 26 height 5
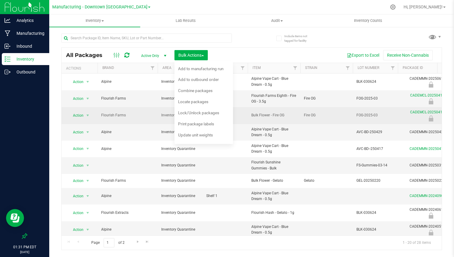
click at [135, 108] on td "Flourish Farms" at bounding box center [128, 115] width 60 height 17
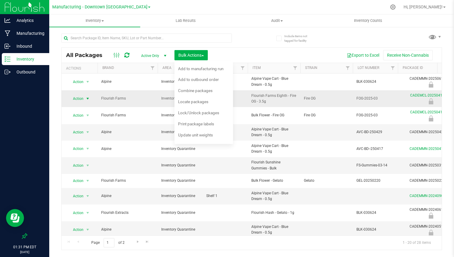
click at [86, 97] on span "select" at bounding box center [87, 98] width 5 height 5
click at [105, 104] on li "Edit attributes" at bounding box center [87, 108] width 38 height 9
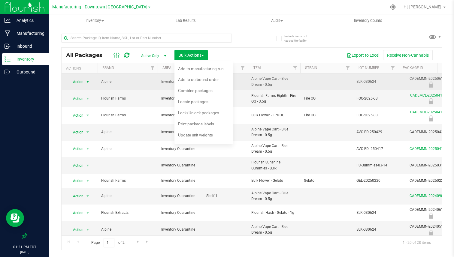
click at [81, 80] on span "Action" at bounding box center [76, 82] width 16 height 8
click at [87, 83] on span "select" at bounding box center [87, 82] width 5 height 5
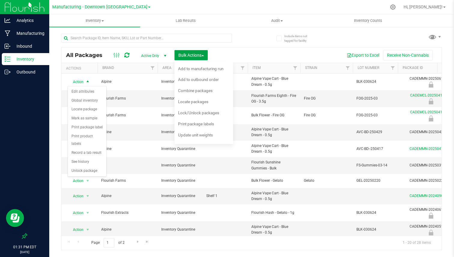
click at [199, 60] on button "Bulk Actions" at bounding box center [190, 55] width 33 height 10
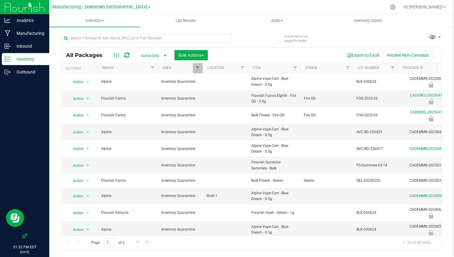
click at [176, 4] on div at bounding box center [269, 7] width 233 height 12
click at [98, 20] on span "Inventory" at bounding box center [94, 20] width 91 height 5
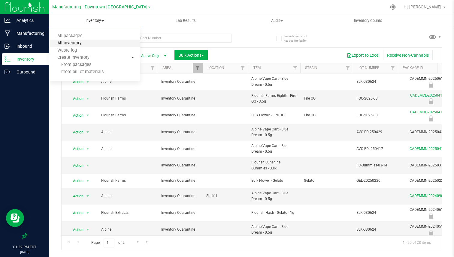
click at [86, 43] on span "All inventory" at bounding box center [69, 43] width 41 height 5
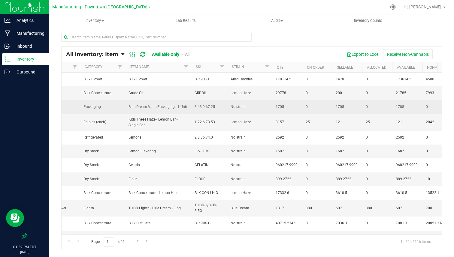
scroll to position [0, 100]
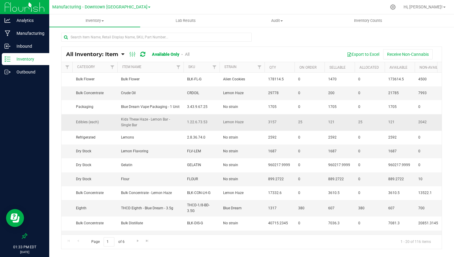
click at [300, 123] on span "25" at bounding box center [309, 122] width 23 height 6
click at [330, 122] on span "121" at bounding box center [339, 122] width 23 height 6
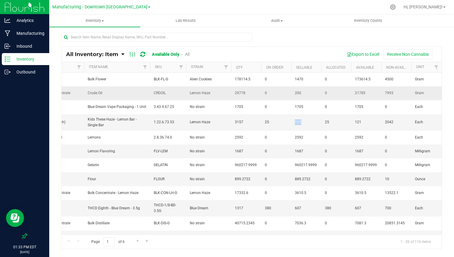
scroll to position [0, 141]
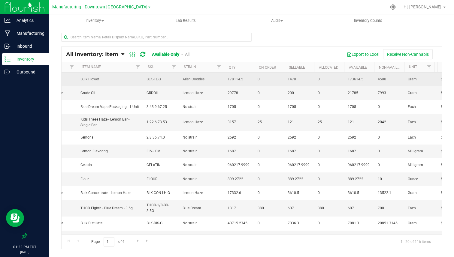
click at [378, 77] on span "4500" at bounding box center [389, 80] width 23 height 6
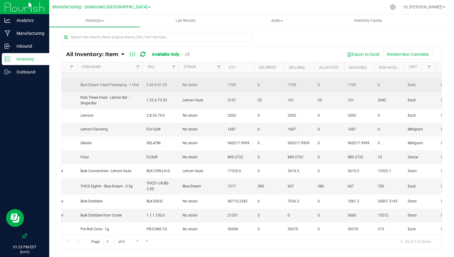
scroll to position [21, 141]
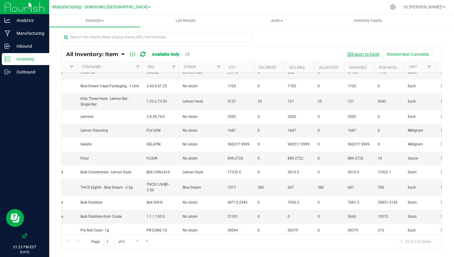
click at [359, 53] on button "Export to Excel" at bounding box center [363, 54] width 40 height 10
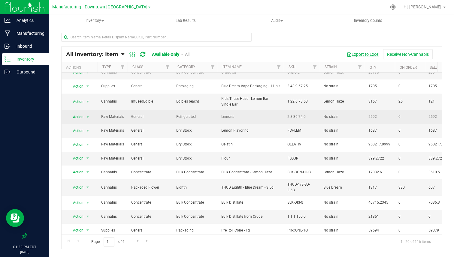
scroll to position [0, 0]
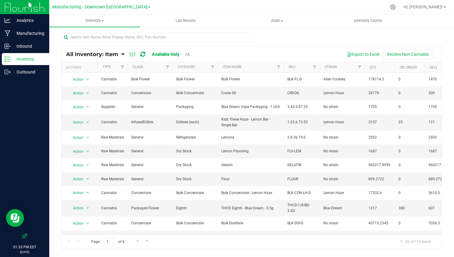
click at [249, 53] on div "Export to Excel Receive Non-Cannabis" at bounding box center [317, 54] width 239 height 10
click at [351, 16] on uib-tab-heading "Inventory Counts" at bounding box center [368, 21] width 90 height 12
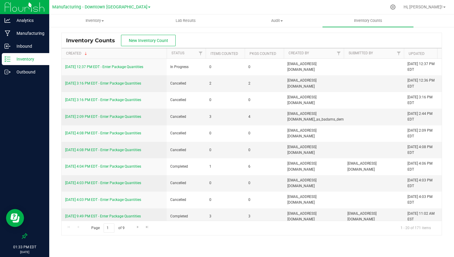
click at [29, 61] on p "Inventory" at bounding box center [29, 59] width 36 height 7
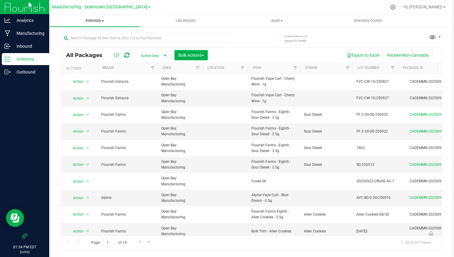
click at [91, 22] on span "Inventory" at bounding box center [95, 20] width 90 height 5
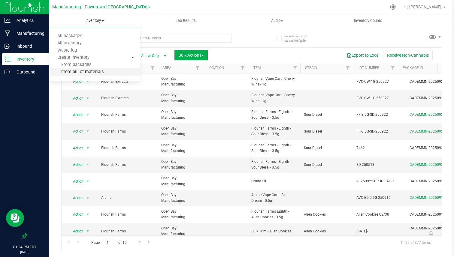
click at [82, 71] on span "From bill of materials" at bounding box center [76, 72] width 54 height 5
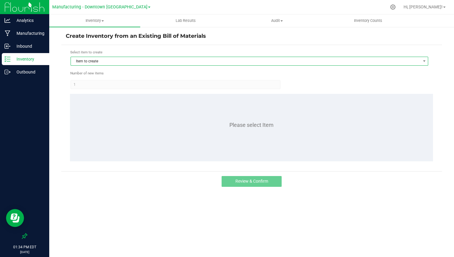
click at [136, 60] on span "Item to create" at bounding box center [245, 61] width 349 height 8
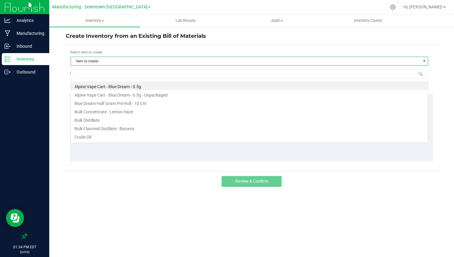
scroll to position [9, 357]
click at [126, 85] on li "Alpine Vape Cart - Blue Dream - 0.5g" at bounding box center [249, 86] width 357 height 8
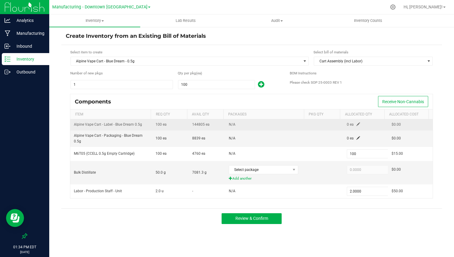
click at [356, 124] on span at bounding box center [358, 124] width 4 height 4
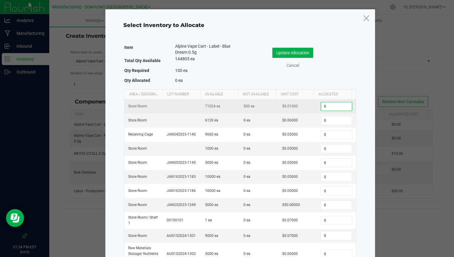
click at [324, 105] on input "0" at bounding box center [336, 106] width 31 height 8
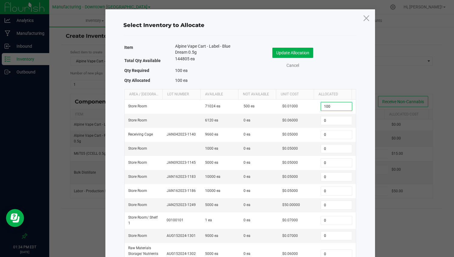
click at [272, 59] on div "Update Allocation Cancel" at bounding box center [298, 58] width 107 height 21
click at [277, 54] on button "Update Allocation" at bounding box center [292, 53] width 41 height 10
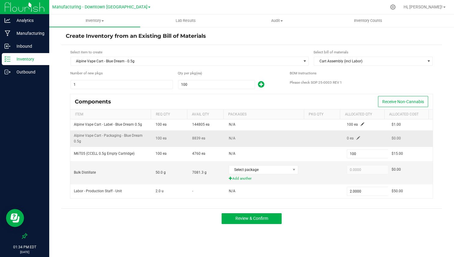
click at [353, 136] on td "0 ea" at bounding box center [365, 139] width 45 height 17
click at [356, 139] on span at bounding box center [358, 138] width 4 height 4
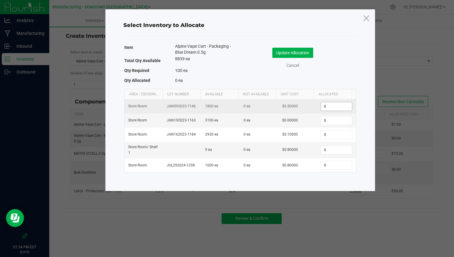
click at [321, 105] on input "0" at bounding box center [336, 106] width 31 height 8
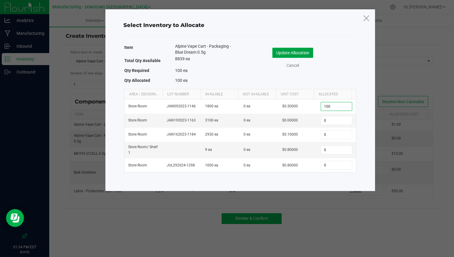
click at [300, 50] on button "Update Allocation" at bounding box center [292, 53] width 41 height 10
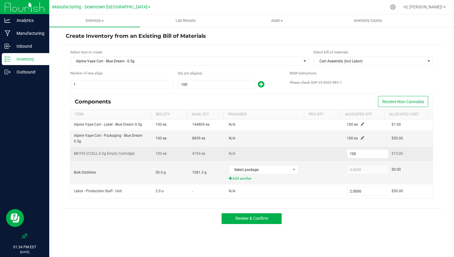
click at [295, 155] on td "N/A" at bounding box center [265, 154] width 81 height 14
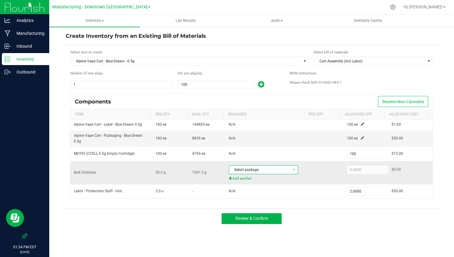
click at [277, 173] on span "Select package" at bounding box center [259, 170] width 61 height 8
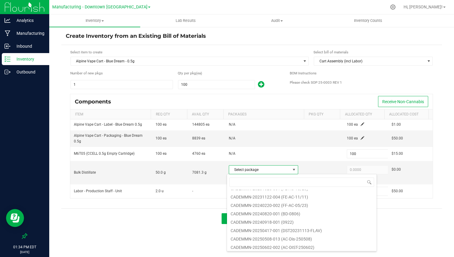
scroll to position [66, 0]
click at [266, 229] on li "CADEMMN-20250417-001 (DST20231113-FLAV)" at bounding box center [301, 229] width 149 height 8
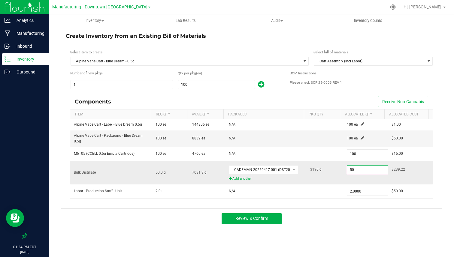
click at [363, 168] on input "50" at bounding box center [369, 170] width 44 height 8
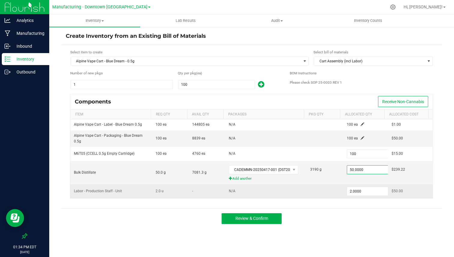
click at [173, 194] on td "2.0 u" at bounding box center [170, 192] width 37 height 14
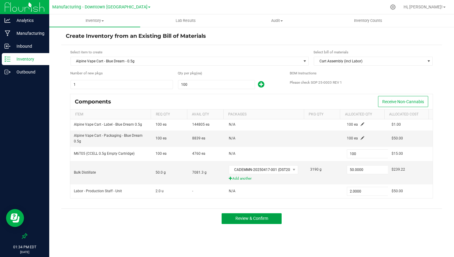
click at [267, 216] on span "Review & Confirm" at bounding box center [251, 218] width 33 height 5
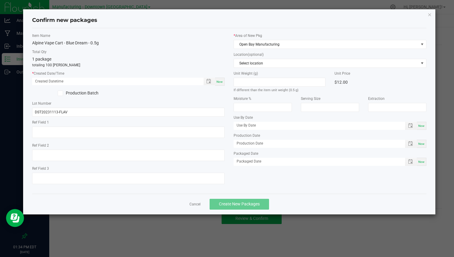
click at [220, 81] on span "Now" at bounding box center [219, 81] width 6 height 3
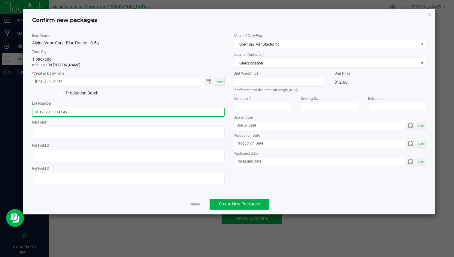
click at [70, 110] on input "DST20231113-FLAV" at bounding box center [128, 112] width 192 height 9
paste input "AVC-BD-250929"
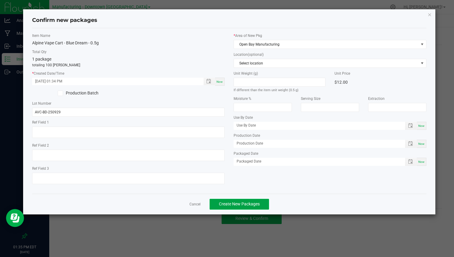
click at [237, 206] on span "Create New Packages" at bounding box center [239, 204] width 41 height 5
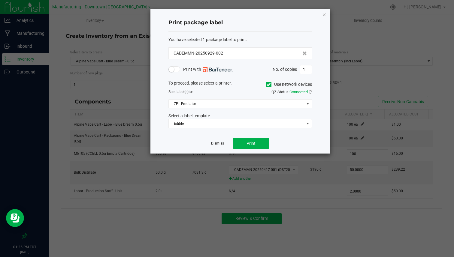
click at [220, 143] on link "Dismiss" at bounding box center [217, 143] width 13 height 5
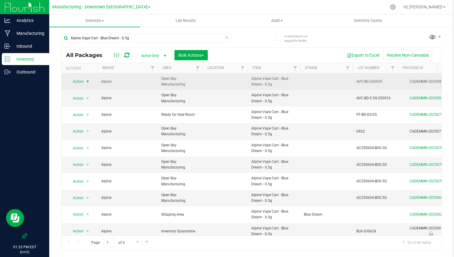
click at [85, 81] on span "select" at bounding box center [88, 81] width 8 height 8
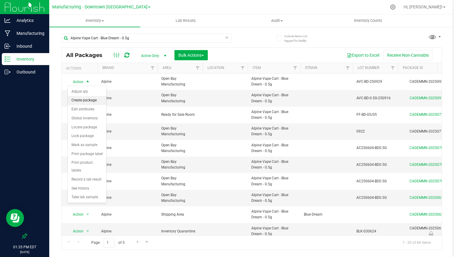
click at [86, 100] on li "Create package" at bounding box center [87, 100] width 38 height 9
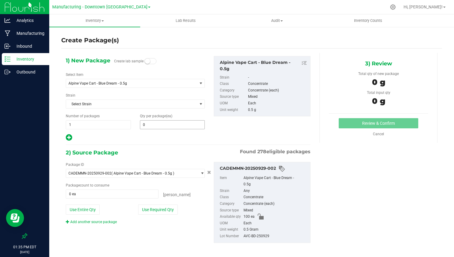
click at [161, 129] on div "1) New Package Create lab sample Select Item Alpine Vape Cart - Blue Dream - 0.…" at bounding box center [135, 99] width 148 height 86
click at [162, 127] on span at bounding box center [172, 124] width 65 height 9
click at [118, 127] on span "1 1" at bounding box center [98, 124] width 65 height 9
click at [118, 127] on input "1" at bounding box center [98, 125] width 65 height 8
click at [144, 129] on div "1) New Package Create lab samples Select Item Alpine Vape Cart - Blue Dream - 0…" at bounding box center [135, 99] width 148 height 86
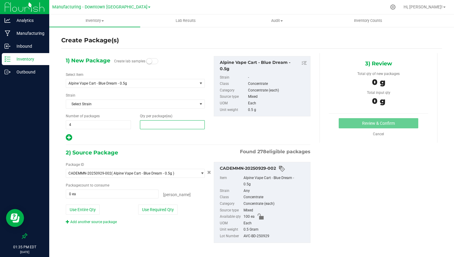
click at [146, 127] on span at bounding box center [172, 124] width 65 height 9
click at [146, 127] on input "text" at bounding box center [172, 125] width 65 height 8
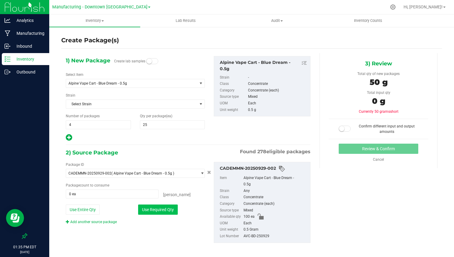
click at [149, 215] on button "Use Required Qty" at bounding box center [158, 210] width 40 height 10
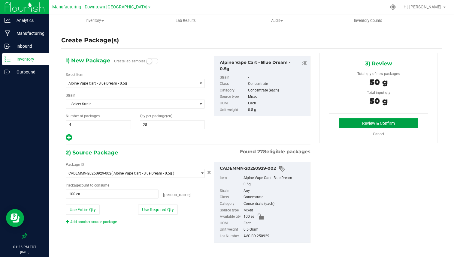
click at [347, 123] on button "Review & Confirm" at bounding box center [379, 123] width 80 height 10
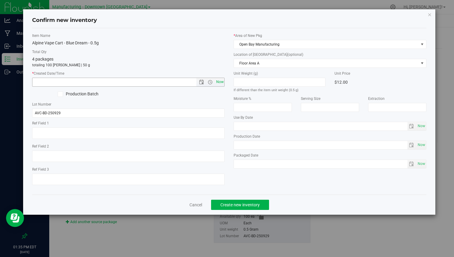
click at [219, 84] on span "Now" at bounding box center [220, 82] width 10 height 9
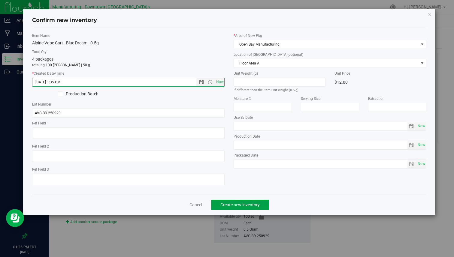
click at [236, 205] on span "Create new inventory" at bounding box center [239, 205] width 39 height 5
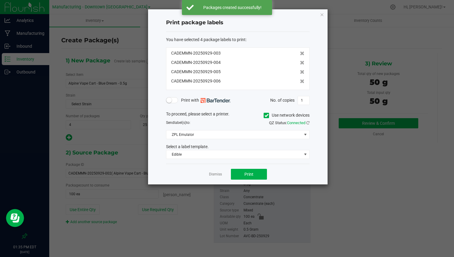
click at [236, 205] on ngb-modal-window "Print package labels You have selected 4 package labels to print : CADEMMN-2025…" at bounding box center [227, 128] width 454 height 257
click at [215, 173] on link "Dismiss" at bounding box center [215, 174] width 13 height 5
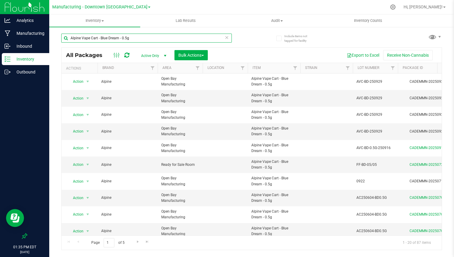
click at [224, 38] on input "Alpine Vape Cart - Blue Dream - 0.5g" at bounding box center [146, 38] width 170 height 9
click at [229, 38] on input "Alpine Vape Cart - Blue Dream - 0.5g" at bounding box center [146, 38] width 170 height 9
click at [227, 38] on icon at bounding box center [227, 37] width 4 height 7
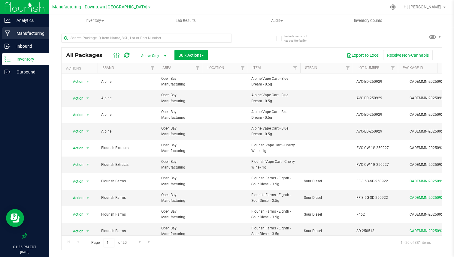
click at [39, 34] on p "Manufacturing" at bounding box center [29, 33] width 36 height 7
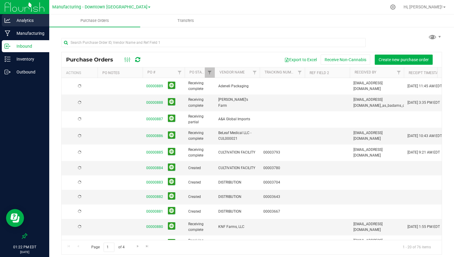
click at [29, 20] on p "Analytics" at bounding box center [29, 20] width 36 height 7
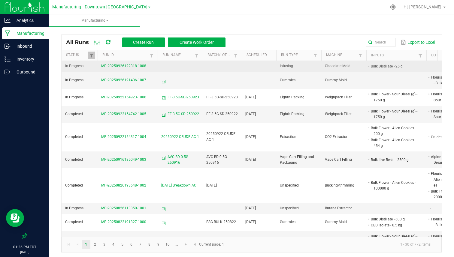
click at [131, 64] on span "MP-20250926122318-1008" at bounding box center [123, 66] width 45 height 4
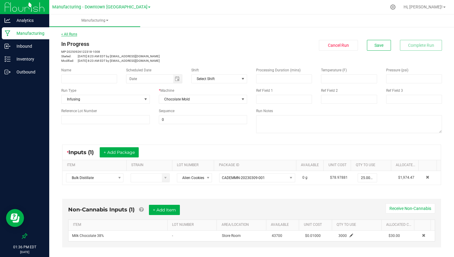
click at [73, 33] on link "< All Runs" at bounding box center [69, 34] width 16 height 4
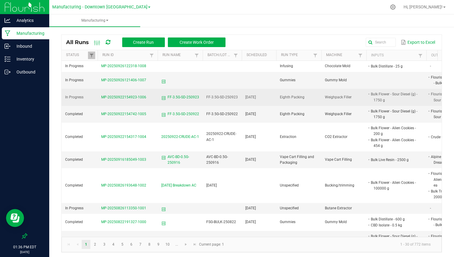
click at [124, 99] on td "MP-20250922154923-1006" at bounding box center [128, 97] width 60 height 17
click at [125, 97] on span "MP-20250922154923-1006" at bounding box center [123, 97] width 45 height 4
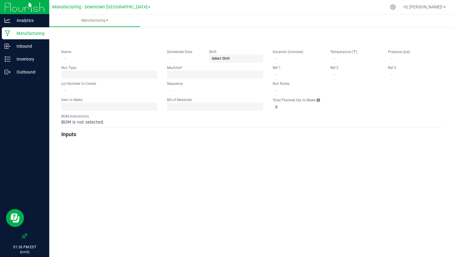
type input "FF-3.5G-SD-250923"
type input "09/23/2025"
type input "FF-3.5G-SD-250923"
type input "0"
type input "500"
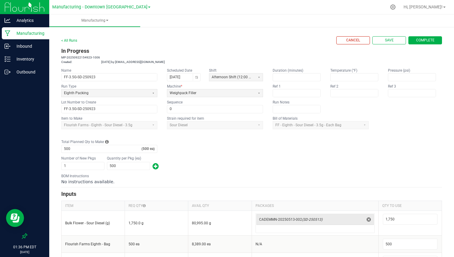
click at [86, 126] on app-dropdownlist-async "Flourish Farms - Eighth - Sour Diesel - 3.5g" at bounding box center [109, 125] width 96 height 8
click at [100, 127] on app-dropdownlist-async "Flourish Farms - Eighth - Sour Diesel - 3.5g" at bounding box center [109, 125] width 96 height 8
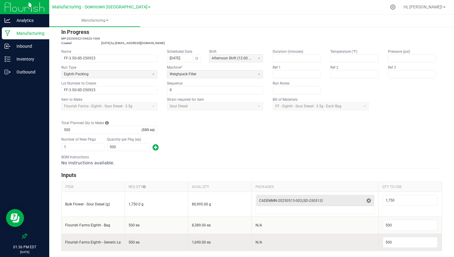
click at [125, 243] on td "500 ea" at bounding box center [156, 242] width 63 height 17
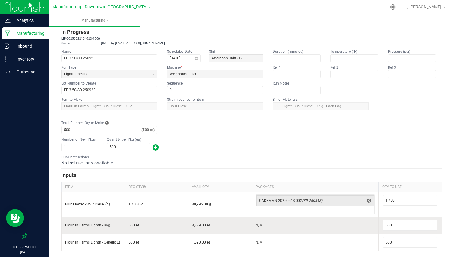
click at [107, 222] on td "Flourish Farms Eighth - Bag" at bounding box center [93, 225] width 63 height 17
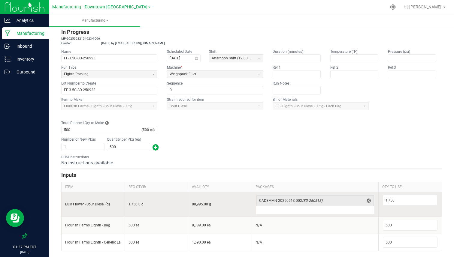
click at [108, 206] on input "Bulk Flower - Sour Diesel (g)" at bounding box center [93, 204] width 56 height 5
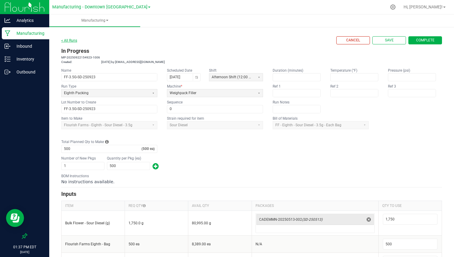
click at [71, 38] on link "< All Runs" at bounding box center [69, 40] width 16 height 4
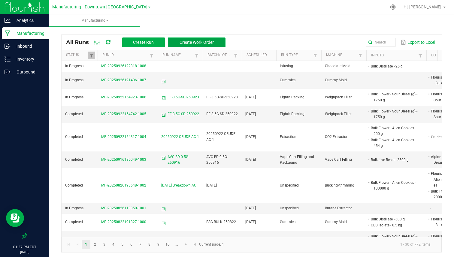
click at [180, 42] on span "Create Work Order" at bounding box center [196, 42] width 34 height 5
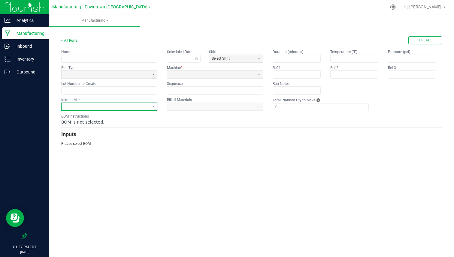
click at [102, 107] on span at bounding box center [105, 106] width 83 height 5
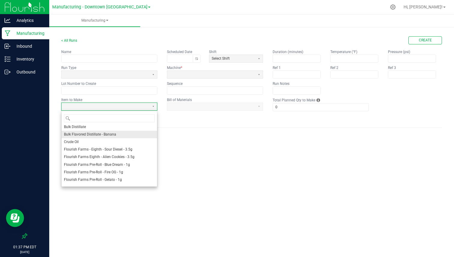
scroll to position [34, 0]
click at [89, 173] on span "Flourish Farms Pre-Roll - Fire OG - 1g" at bounding box center [93, 171] width 59 height 5
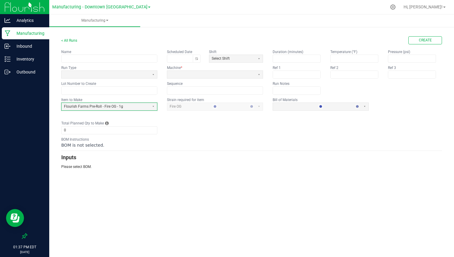
type input "1"
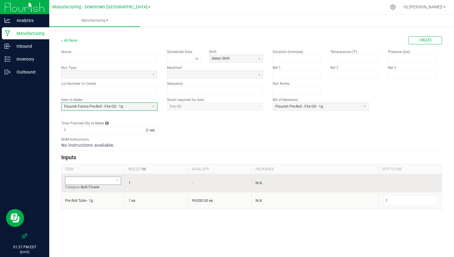
click at [93, 182] on span at bounding box center [89, 180] width 43 height 5
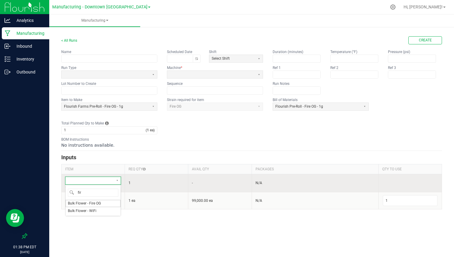
type input "fire"
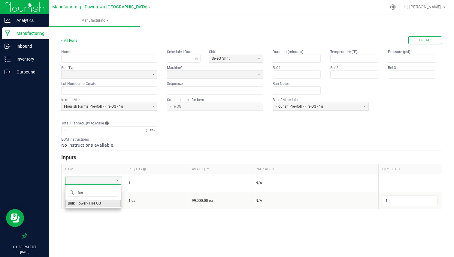
click at [78, 202] on span "Bulk Flower - Fire OG" at bounding box center [84, 203] width 33 height 5
click at [128, 132] on input "1" at bounding box center [104, 131] width 84 height 8
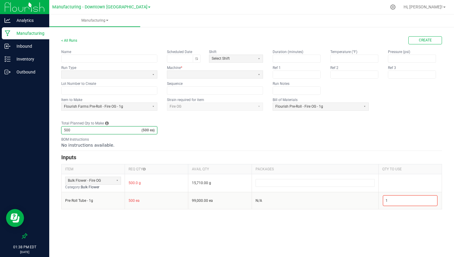
type input "500"
click at [157, 146] on div "No instructions available." at bounding box center [251, 145] width 381 height 6
click at [133, 76] on span at bounding box center [105, 74] width 83 height 5
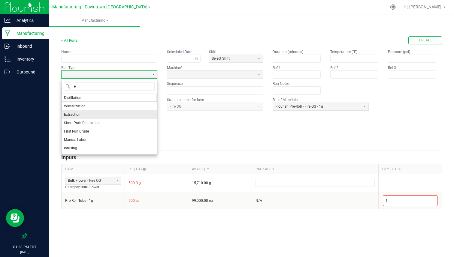
type input "ei"
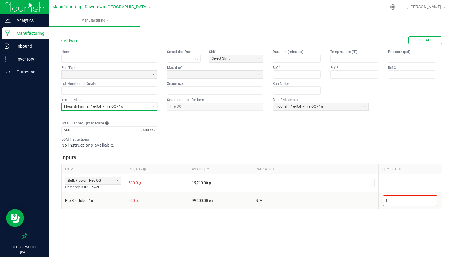
click at [97, 104] on span "Flourish Farms Pre-Roll - Fire OG - 1g" at bounding box center [105, 106] width 83 height 5
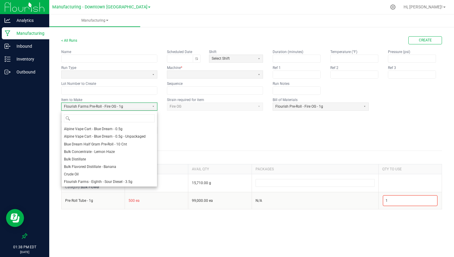
scroll to position [23, 0]
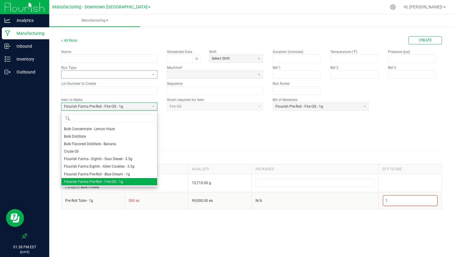
click at [110, 78] on span at bounding box center [106, 75] width 88 height 8
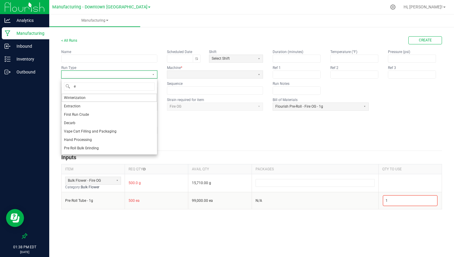
type input "ei"
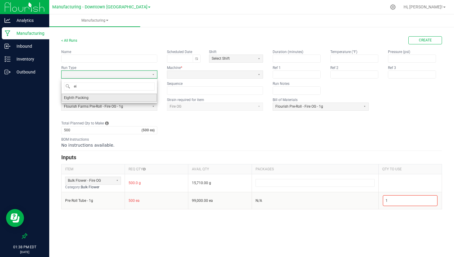
click at [93, 99] on li "Eighth Packing" at bounding box center [109, 98] width 95 height 8
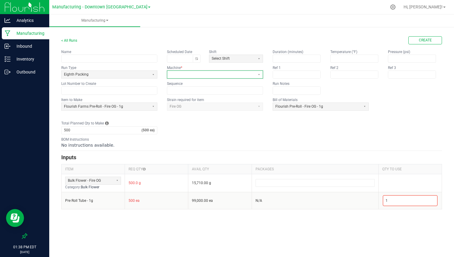
click at [171, 75] on span at bounding box center [211, 74] width 83 height 5
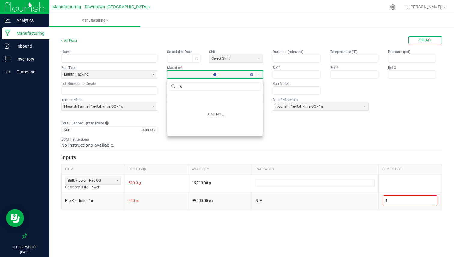
type input "we"
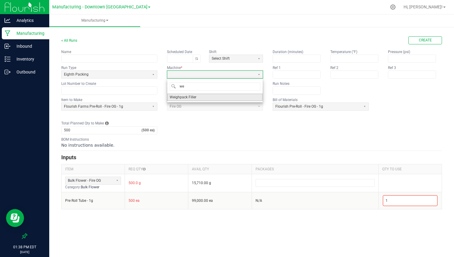
click at [174, 95] on span "Weighpack Filler" at bounding box center [183, 97] width 27 height 5
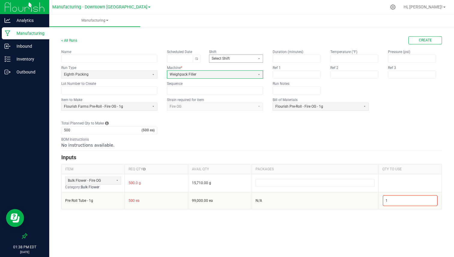
click at [226, 59] on span "Select Shift" at bounding box center [232, 58] width 41 height 5
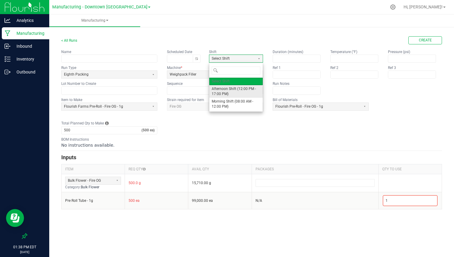
click at [221, 89] on span "Afternoon Shift (12:00 PM - 17:00 PM)" at bounding box center [236, 91] width 49 height 10
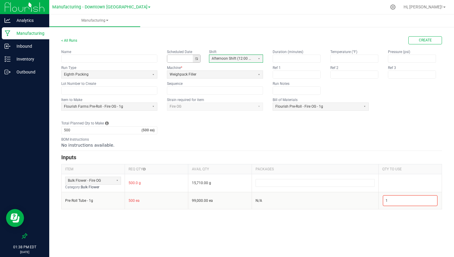
click at [195, 59] on button "Toggle calendar" at bounding box center [197, 59] width 8 height 8
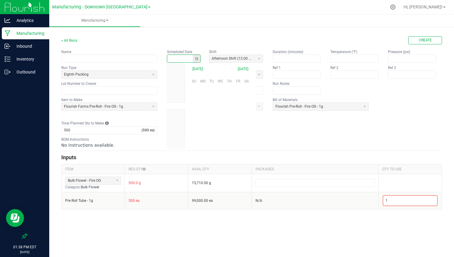
scroll to position [94635, 0]
click at [201, 128] on span "29" at bounding box center [202, 128] width 9 height 9
type input "09/29/2025"
click at [275, 20] on ul "Manufacturing" at bounding box center [276, 20] width 454 height 13
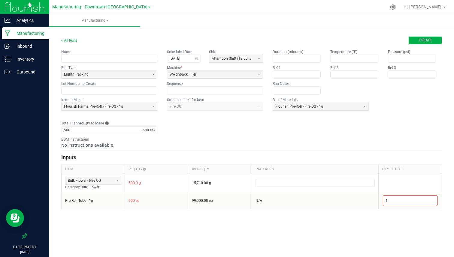
click at [422, 39] on span "Create" at bounding box center [425, 40] width 13 height 5
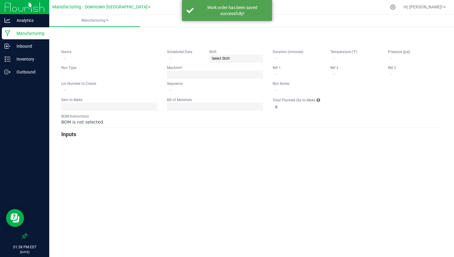
type input "09/29/2025"
type input "0"
type input "500"
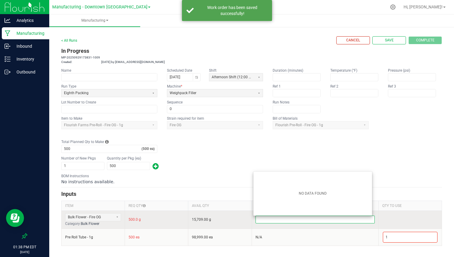
click at [272, 217] on input at bounding box center [315, 219] width 119 height 7
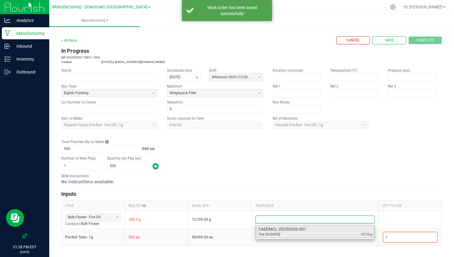
click at [271, 233] on span "Fire OG March 2023" at bounding box center [269, 234] width 22 height 5
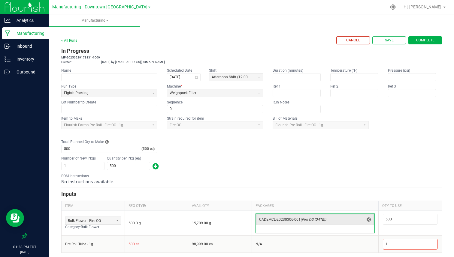
scroll to position [2, 0]
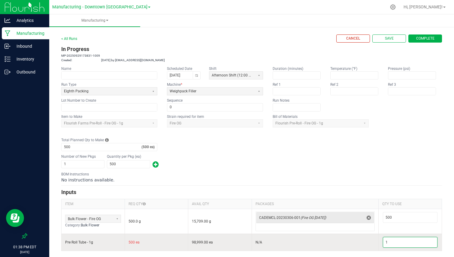
click at [384, 239] on input "1" at bounding box center [410, 242] width 54 height 10
type input "500"
click at [357, 237] on td "N/A" at bounding box center [314, 242] width 127 height 17
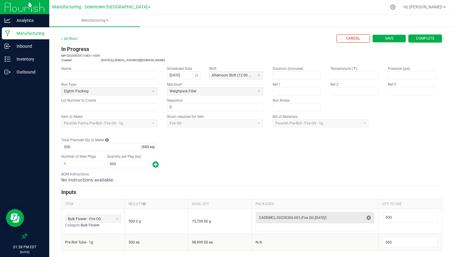
click at [388, 35] on button "Save" at bounding box center [389, 39] width 34 height 8
type input "0"
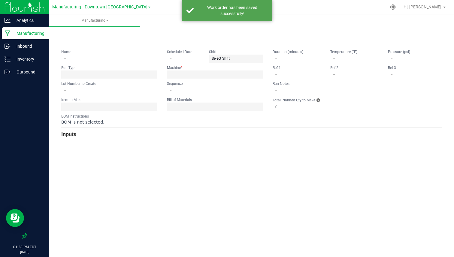
type input "09/29/2025"
type input "0"
type input "500"
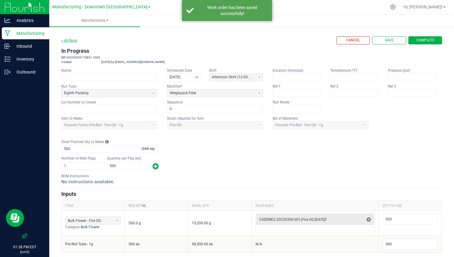
click at [70, 39] on link "< All Runs" at bounding box center [69, 40] width 16 height 4
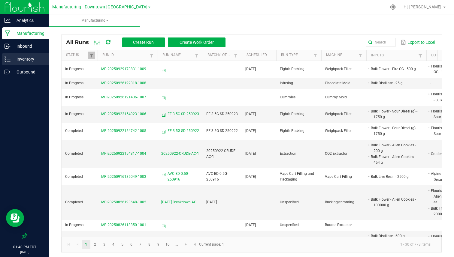
click at [34, 64] on div "Inventory" at bounding box center [25, 59] width 47 height 12
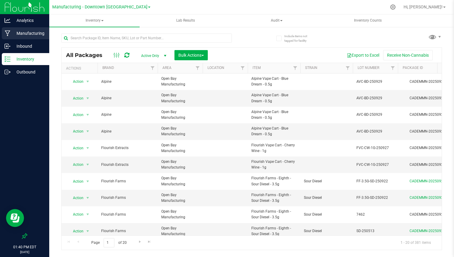
click at [34, 33] on p "Manufacturing" at bounding box center [29, 33] width 36 height 7
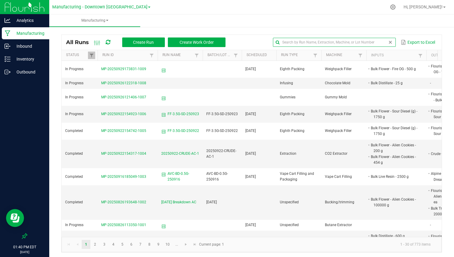
click at [382, 44] on input "text" at bounding box center [334, 42] width 123 height 9
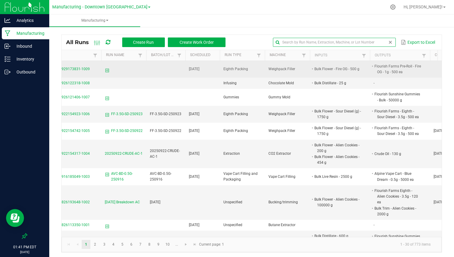
scroll to position [0, 81]
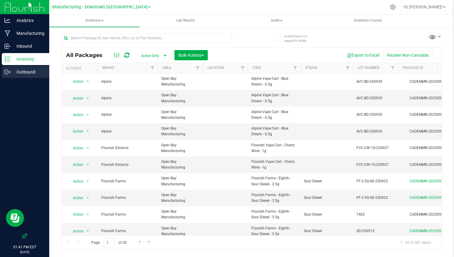
click at [22, 74] on p "Outbound" at bounding box center [29, 71] width 36 height 7
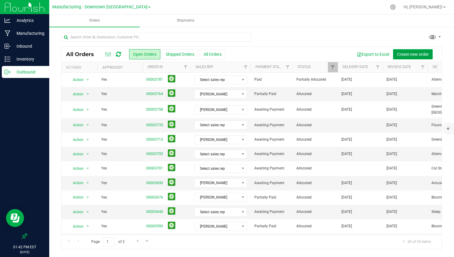
click at [416, 55] on span "Create new order" at bounding box center [413, 54] width 32 height 5
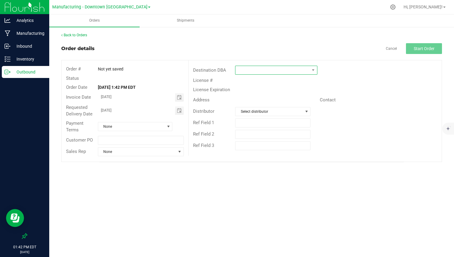
click at [265, 70] on span at bounding box center [272, 70] width 74 height 8
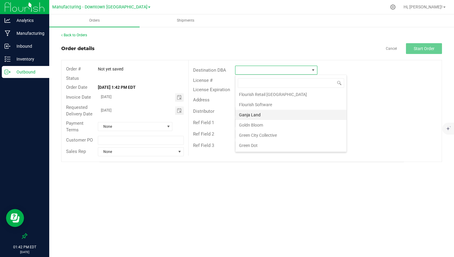
click at [274, 115] on li "Ganja Land" at bounding box center [290, 115] width 111 height 10
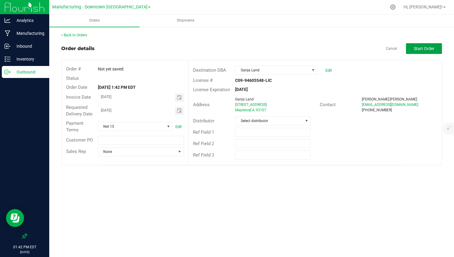
click at [414, 49] on span "Start Order" at bounding box center [424, 48] width 21 height 5
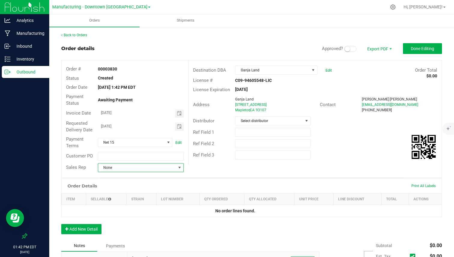
click at [116, 167] on span "None" at bounding box center [137, 168] width 78 height 8
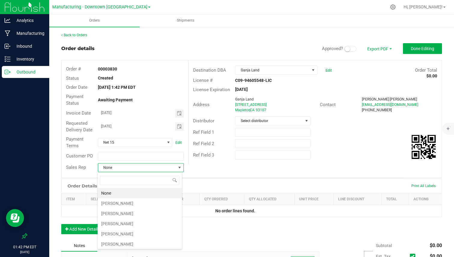
scroll to position [9, 85]
click at [116, 167] on span "None" at bounding box center [137, 168] width 78 height 8
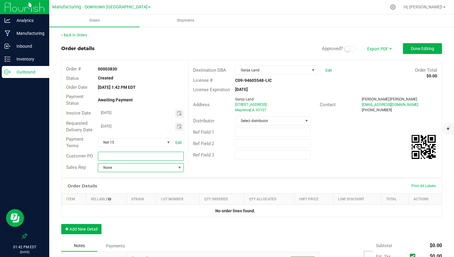
click at [105, 155] on input "text" at bounding box center [141, 156] width 86 height 9
click at [347, 47] on span at bounding box center [350, 49] width 12 height 6
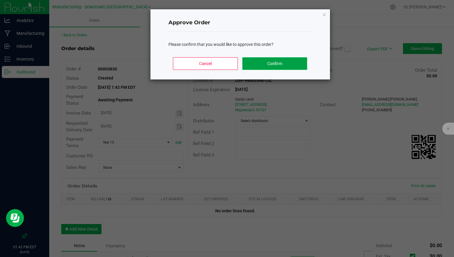
click at [289, 63] on button "Confirm" at bounding box center [274, 63] width 65 height 13
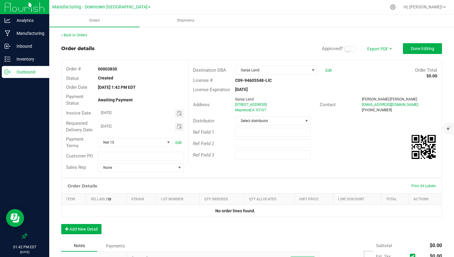
click at [97, 225] on div "Order Details Print All Labels Item Sellable Strain Lot Number Qty Ordered Qty …" at bounding box center [251, 209] width 381 height 62
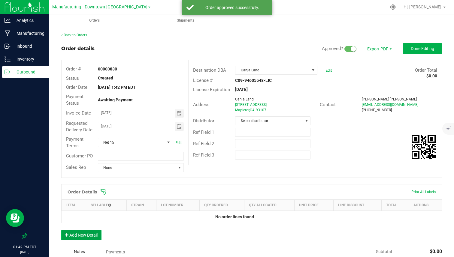
click at [90, 232] on button "Add New Detail" at bounding box center [81, 235] width 40 height 10
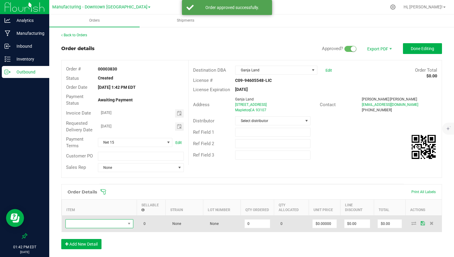
click at [112, 219] on span "NO DATA FOUND" at bounding box center [99, 223] width 68 height 9
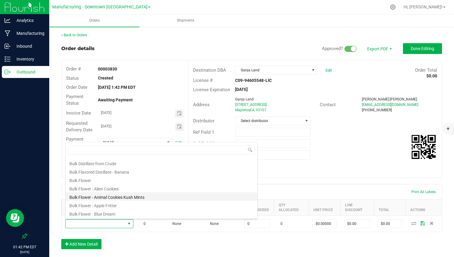
scroll to position [55, 0]
type input "fire"
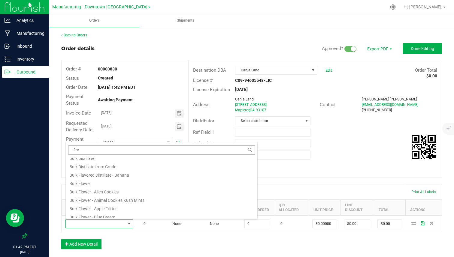
scroll to position [0, 0]
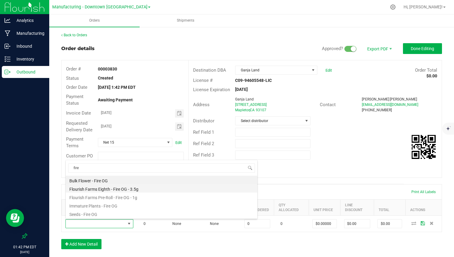
click at [126, 189] on li "Flourish Farms Eighth - Fire OG - 3.5g" at bounding box center [161, 188] width 191 height 8
type input "0 ea"
type input "$11.00000"
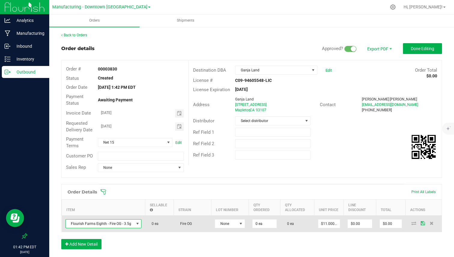
click at [117, 225] on span "Flourish Farms Eighth - Fire OG - 3.5g" at bounding box center [100, 224] width 68 height 8
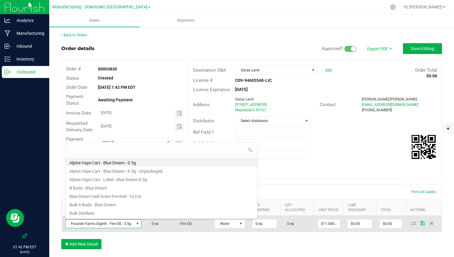
scroll to position [9, 75]
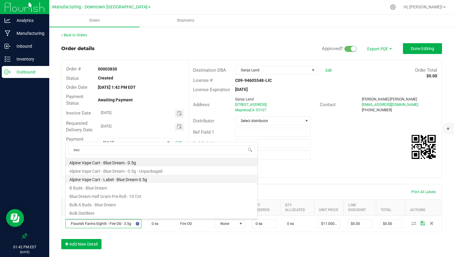
type input "sour"
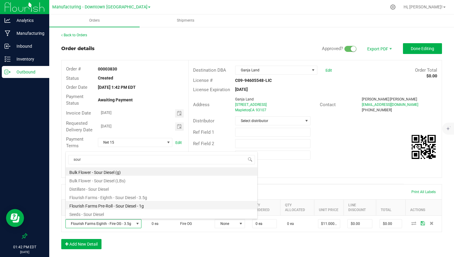
click at [119, 204] on li "Flourish Farms Pre-Roll - Sour Diesel - 1g" at bounding box center [161, 205] width 191 height 8
type input "$7.00000"
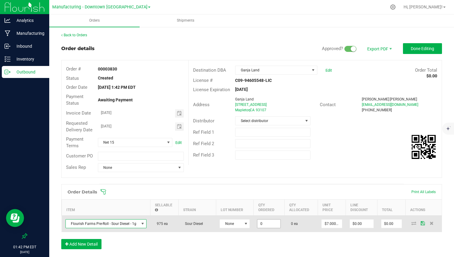
click at [266, 222] on input "0" at bounding box center [268, 224] width 23 height 8
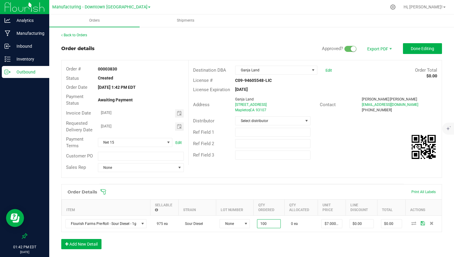
type input "100 ea"
type input "$700.00"
click at [267, 232] on div "Order Details Print All Labels Item Sellable Strain Lot Number Qty Ordered Qty …" at bounding box center [251, 208] width 381 height 48
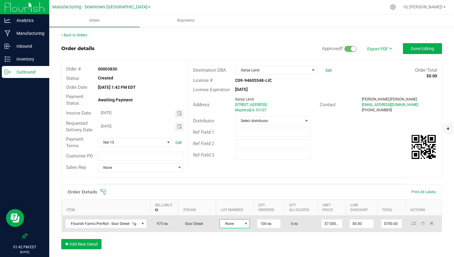
click at [244, 224] on span at bounding box center [245, 223] width 5 height 5
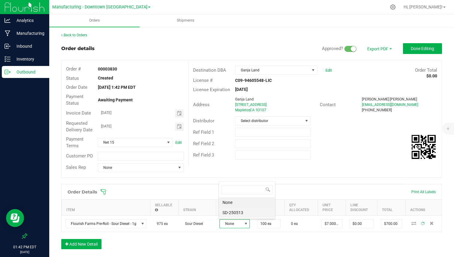
click at [243, 216] on li "SD-250513" at bounding box center [247, 213] width 56 height 10
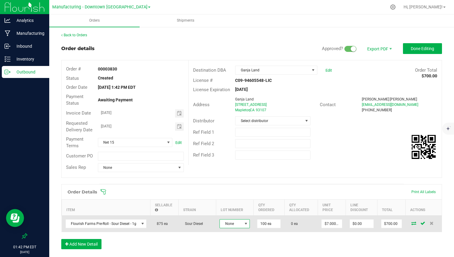
click at [239, 222] on span "None" at bounding box center [231, 224] width 22 height 8
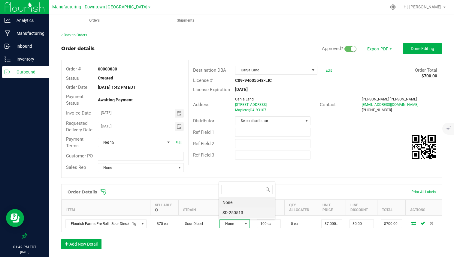
click at [239, 212] on li "SD-250513" at bounding box center [247, 213] width 56 height 10
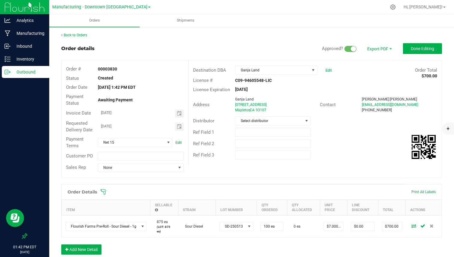
click at [26, 234] on icon at bounding box center [24, 235] width 5 height 5
click at [22, 237] on input "checkbox" at bounding box center [22, 237] width 0 height 0
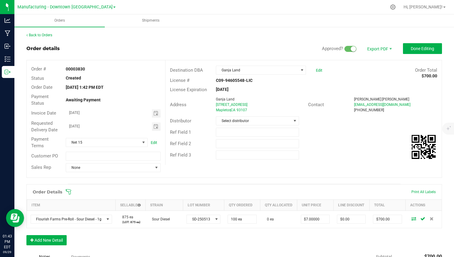
click at [69, 190] on icon at bounding box center [68, 192] width 6 height 6
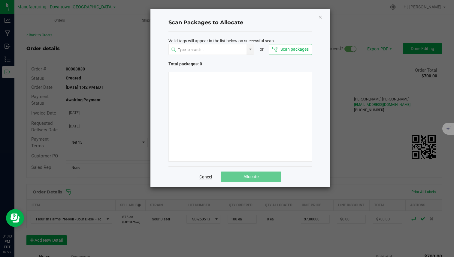
click at [203, 179] on link "Cancel" at bounding box center [205, 177] width 13 height 6
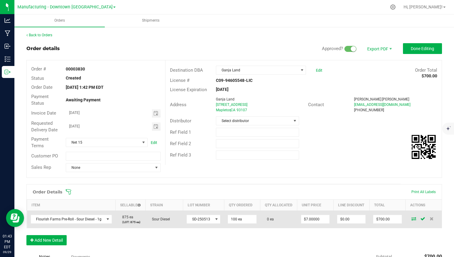
click at [411, 221] on icon at bounding box center [413, 219] width 5 height 4
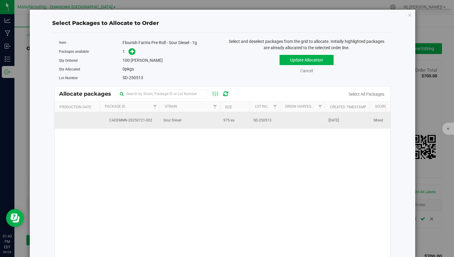
click at [216, 119] on td "Sour Diesel" at bounding box center [190, 120] width 60 height 16
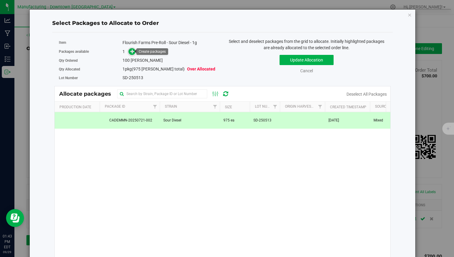
click at [131, 53] on icon at bounding box center [132, 51] width 4 height 4
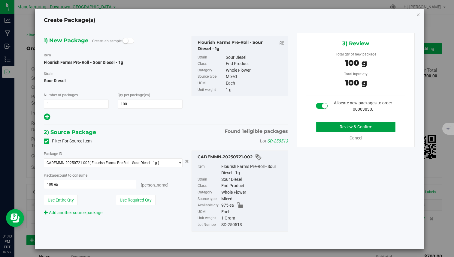
click at [321, 122] on button "Review & Confirm" at bounding box center [355, 127] width 79 height 10
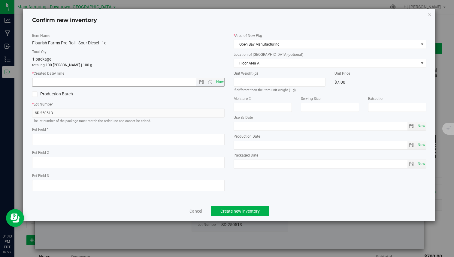
click at [224, 85] on span "Now" at bounding box center [220, 82] width 10 height 9
type input "9/29/2025 1:43 PM"
click at [224, 209] on span "Create new inventory" at bounding box center [239, 211] width 39 height 5
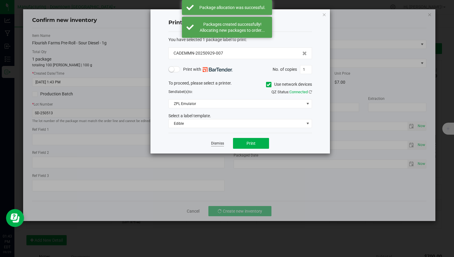
click at [216, 144] on link "Dismiss" at bounding box center [217, 143] width 13 height 5
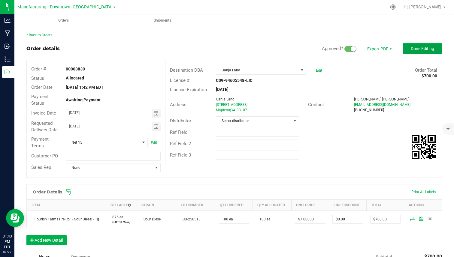
click at [419, 50] on span "Done Editing" at bounding box center [422, 48] width 23 height 5
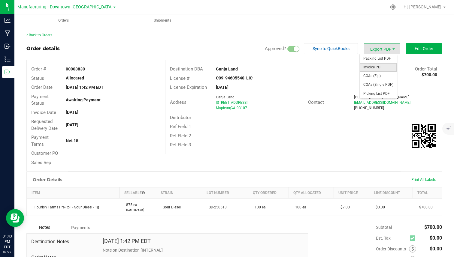
click at [375, 68] on span "Invoice PDF" at bounding box center [378, 67] width 37 height 9
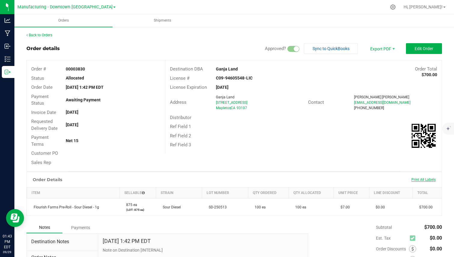
click at [419, 179] on span "Print All Labels" at bounding box center [423, 180] width 24 height 4
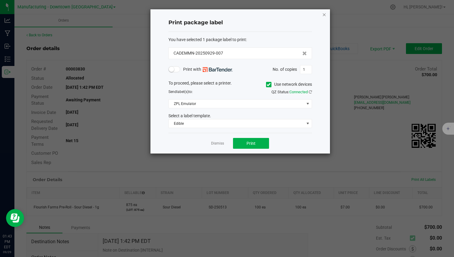
click at [324, 15] on icon "button" at bounding box center [324, 14] width 4 height 7
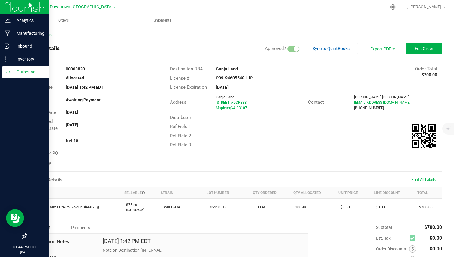
click at [11, 74] on p "Outbound" at bounding box center [29, 71] width 36 height 7
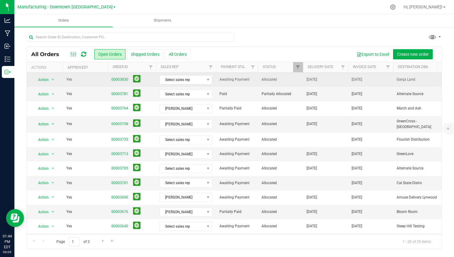
click at [250, 83] on td "Awaiting Payment" at bounding box center [237, 80] width 42 height 14
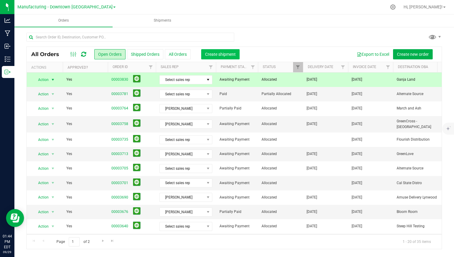
click at [218, 59] on button "Create shipment" at bounding box center [220, 54] width 38 height 10
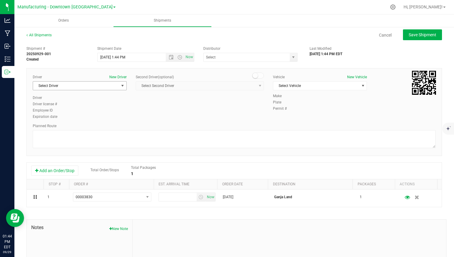
click at [103, 84] on span "Select Driver" at bounding box center [76, 86] width 86 height 8
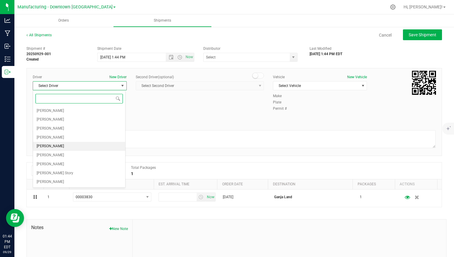
click at [67, 147] on li "John Moss" at bounding box center [79, 146] width 92 height 9
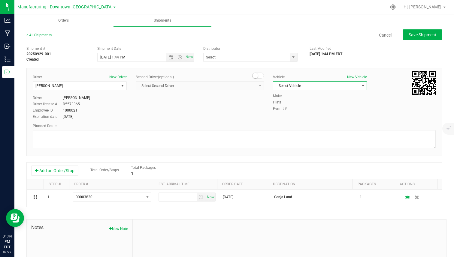
click at [299, 86] on span "Select Vehicle" at bounding box center [316, 86] width 86 height 8
click at [287, 102] on li "Sprinter Van 001" at bounding box center [317, 105] width 92 height 9
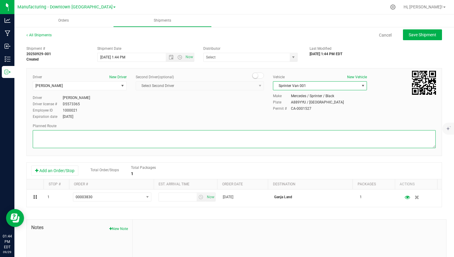
click at [251, 131] on textarea at bounding box center [234, 139] width 403 height 18
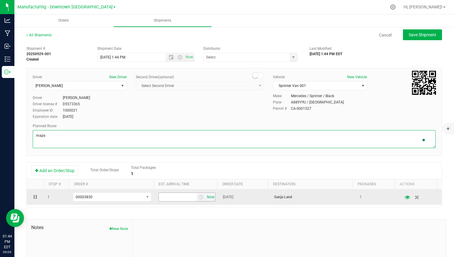
type textarea "maps"
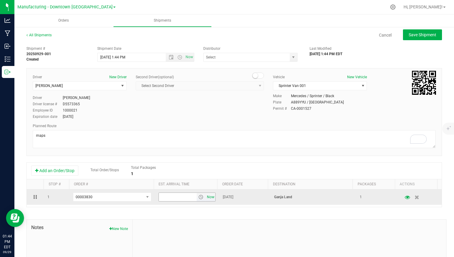
click at [207, 197] on span "Now" at bounding box center [211, 197] width 10 height 9
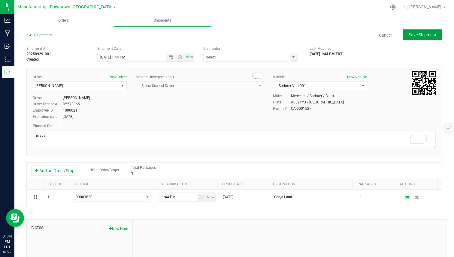
click at [415, 36] on span "Save Shipment" at bounding box center [422, 34] width 28 height 5
type input "9/29/2025 5:44 PM"
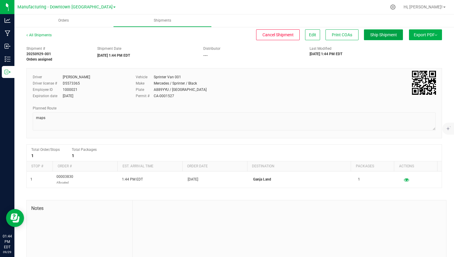
click at [371, 34] on span "Ship Shipment" at bounding box center [383, 34] width 27 height 5
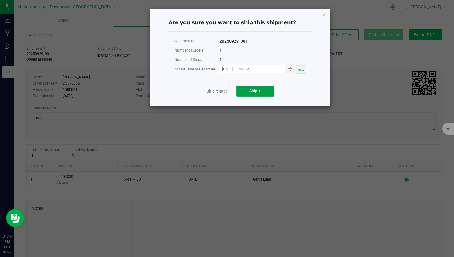
click at [248, 90] on button "Ship it" at bounding box center [255, 91] width 38 height 11
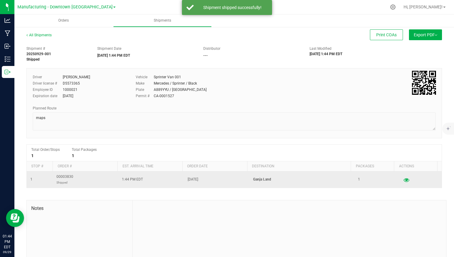
click at [404, 178] on icon "button" at bounding box center [407, 180] width 6 height 4
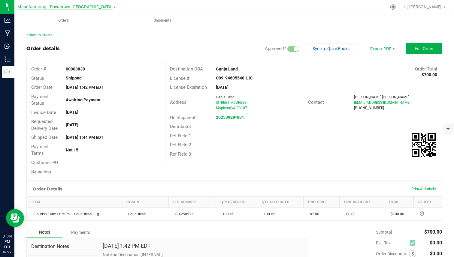
click at [67, 5] on span "Manufacturing - Downtown LA" at bounding box center [64, 7] width 95 height 5
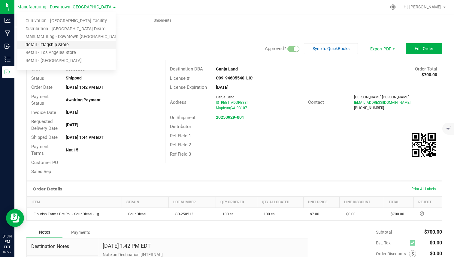
click at [49, 43] on link "Retail - Flagship Store" at bounding box center [66, 45] width 98 height 8
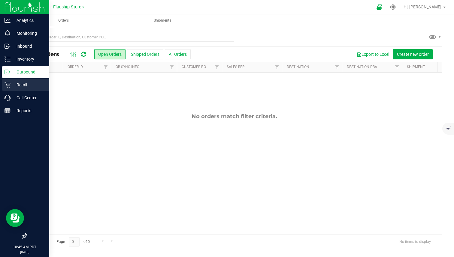
click at [17, 84] on p "Retail" at bounding box center [29, 84] width 36 height 7
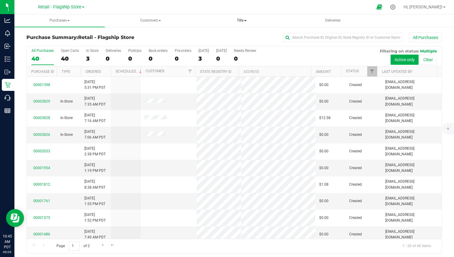
click at [238, 23] on span "Tills" at bounding box center [242, 21] width 90 height 12
click at [229, 37] on span "Manage tills" at bounding box center [225, 35] width 41 height 5
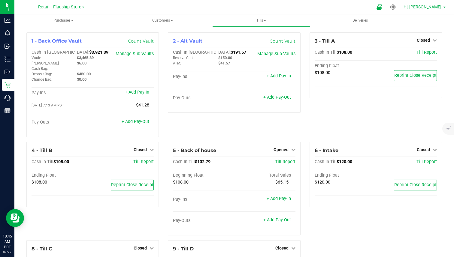
click at [426, 5] on span "Hi, Colton!" at bounding box center [422, 7] width 39 height 5
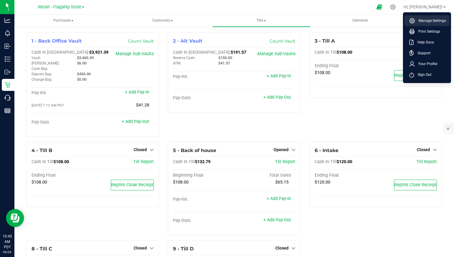
click at [427, 16] on li "Manage Settings" at bounding box center [426, 20] width 45 height 11
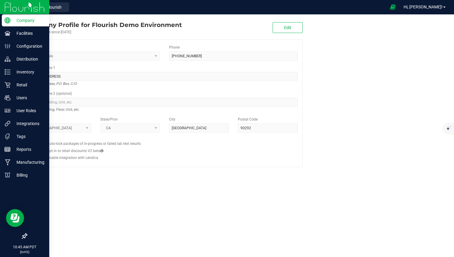
click at [25, 235] on icon at bounding box center [24, 235] width 5 height 5
click at [22, 237] on input "checkbox" at bounding box center [22, 237] width 0 height 0
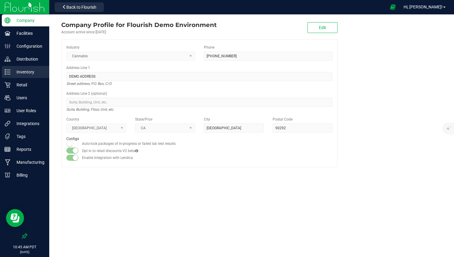
click at [38, 72] on p "Inventory" at bounding box center [29, 71] width 36 height 7
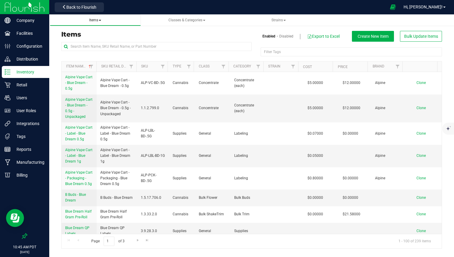
click at [95, 22] on span "Items" at bounding box center [95, 20] width 12 height 4
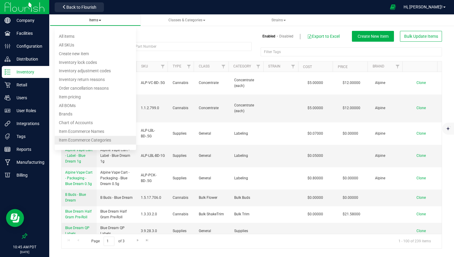
click at [79, 139] on span "Item Ecommerce Categories" at bounding box center [85, 140] width 52 height 5
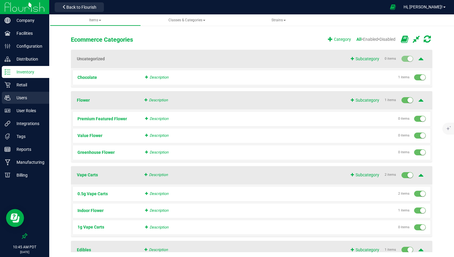
click at [26, 97] on p "Users" at bounding box center [29, 97] width 36 height 7
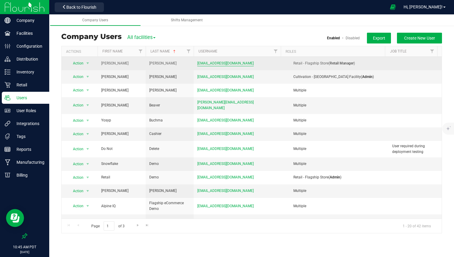
click at [201, 63] on span "bennettadams46@gmail.com" at bounding box center [225, 64] width 56 height 6
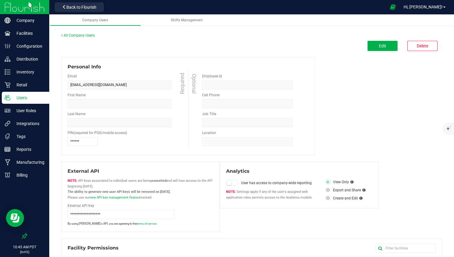
type input "Bennett"
type input "Adams"
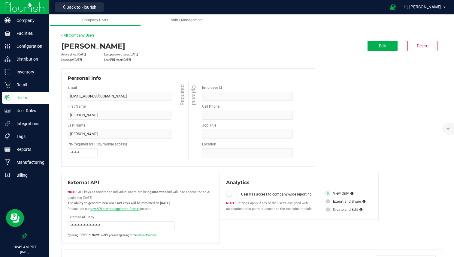
scroll to position [44, 0]
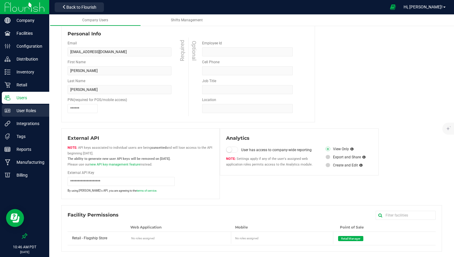
click at [35, 111] on p "User Roles" at bounding box center [29, 110] width 36 height 7
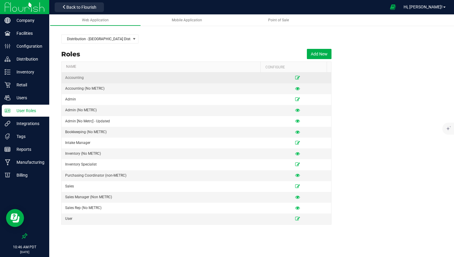
click at [293, 74] on td at bounding box center [298, 78] width 68 height 11
click at [295, 76] on icon at bounding box center [297, 78] width 5 height 4
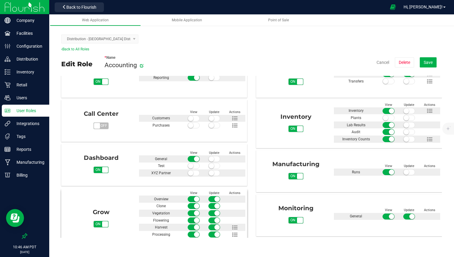
scroll to position [106, 0]
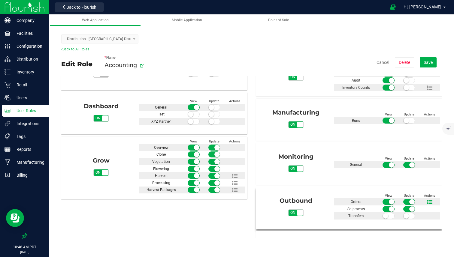
click at [427, 202] on icon at bounding box center [429, 202] width 5 height 5
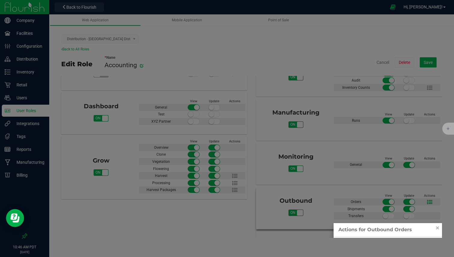
scroll to position [185, 0]
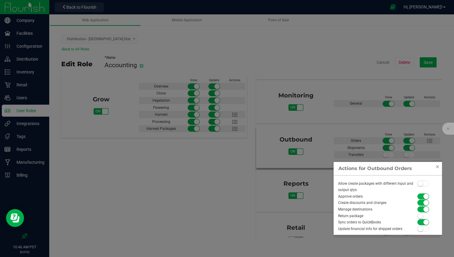
click at [345, 197] on div "Approve orders" at bounding box center [375, 197] width 83 height 7
click at [345, 220] on div "Sync orders to QuickBooks" at bounding box center [375, 222] width 83 height 7
click at [347, 202] on div "Create discounts and charges" at bounding box center [375, 203] width 83 height 7
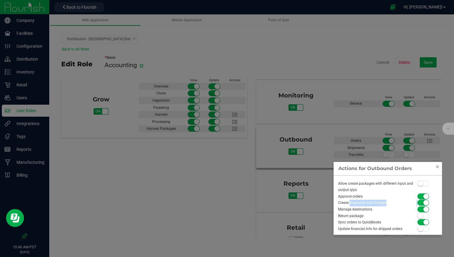
click at [347, 202] on div "Create discounts and charges" at bounding box center [375, 203] width 83 height 7
click at [436, 168] on link "Close" at bounding box center [437, 166] width 7 height 7
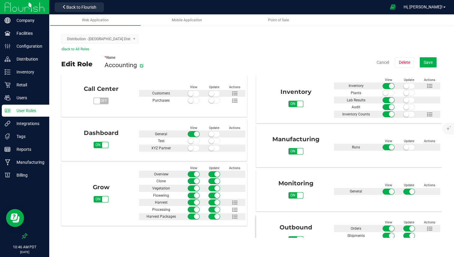
scroll to position [96, 0]
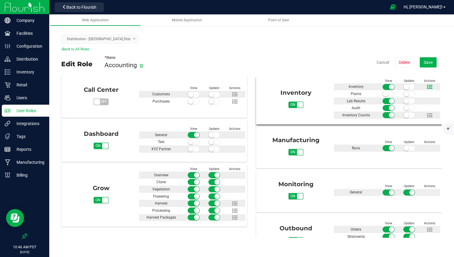
click at [427, 88] on icon at bounding box center [429, 86] width 5 height 5
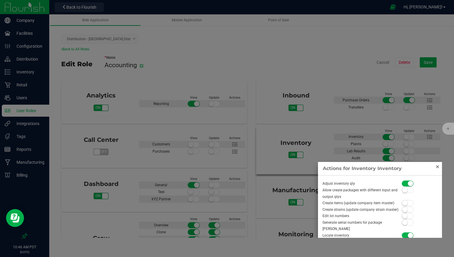
click at [438, 167] on link "Close" at bounding box center [437, 166] width 7 height 7
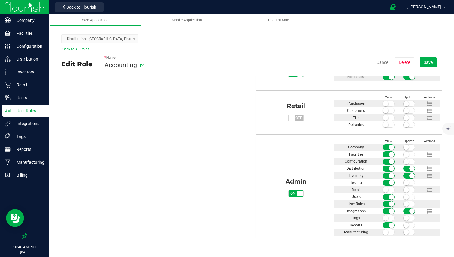
scroll to position [310, 0]
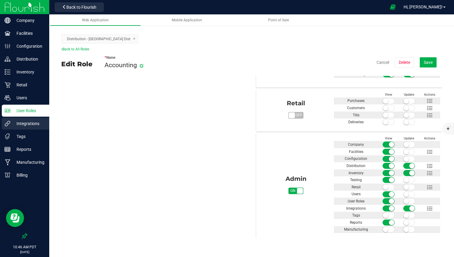
click at [34, 126] on p "Integrations" at bounding box center [29, 123] width 36 height 7
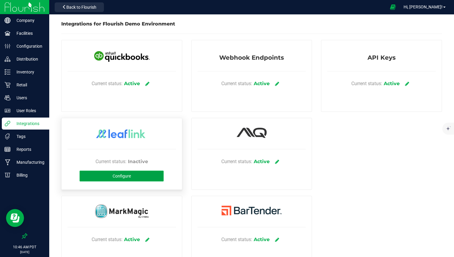
click at [126, 174] on span "Configure" at bounding box center [122, 176] width 18 height 5
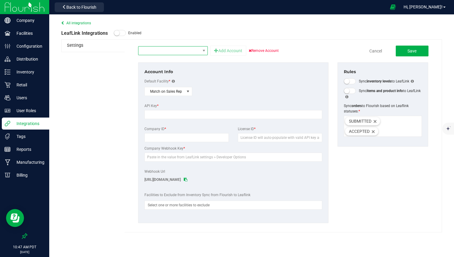
click at [192, 51] on span "NO DATA FOUND" at bounding box center [169, 51] width 62 height 8
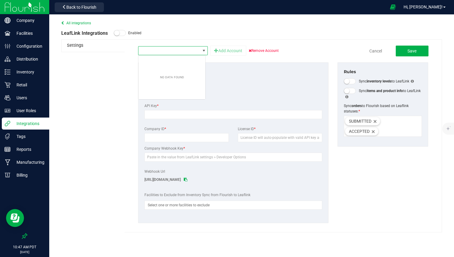
scroll to position [9, 68]
click at [192, 51] on span "NO DATA FOUND" at bounding box center [169, 51] width 62 height 8
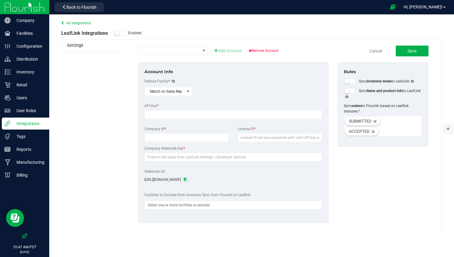
click at [61, 34] on span "LeafLink Integrations" at bounding box center [84, 33] width 47 height 6
drag, startPoint x: 61, startPoint y: 34, endPoint x: 91, endPoint y: 34, distance: 30.0
click at [92, 34] on span "LeafLink Integrations" at bounding box center [84, 33] width 47 height 6
click at [86, 24] on link "All integrations" at bounding box center [76, 23] width 30 height 4
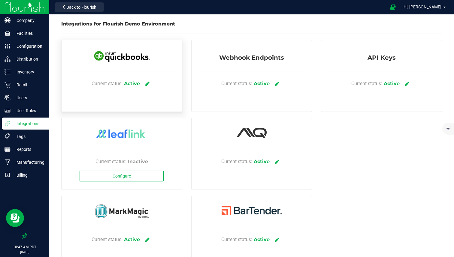
click at [147, 83] on icon at bounding box center [147, 83] width 5 height 5
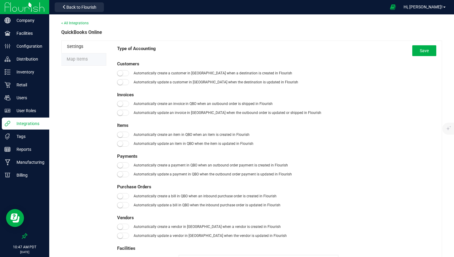
type input "01/01/2019"
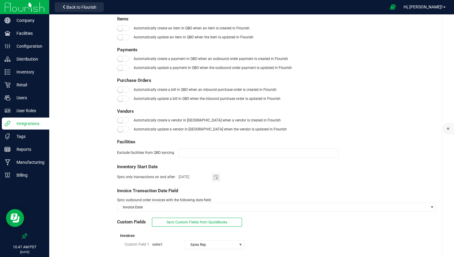
scroll to position [135, 0]
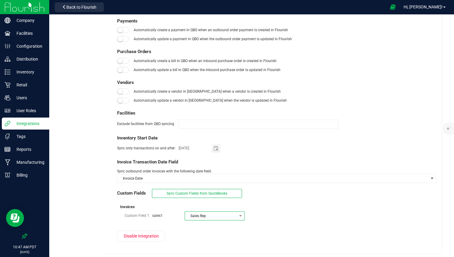
click at [205, 212] on span "Sales Rep" at bounding box center [211, 216] width 52 height 8
click at [203, 213] on span "Sales Rep" at bounding box center [211, 216] width 52 height 8
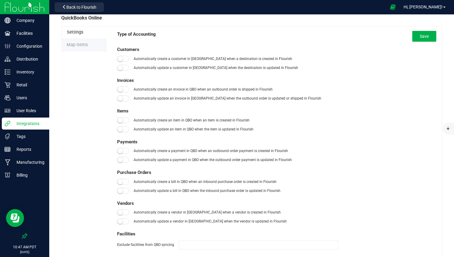
scroll to position [0, 0]
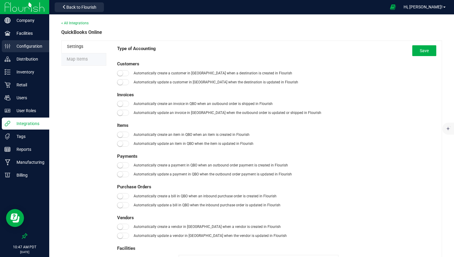
click at [32, 46] on p "Configuration" at bounding box center [29, 46] width 36 height 7
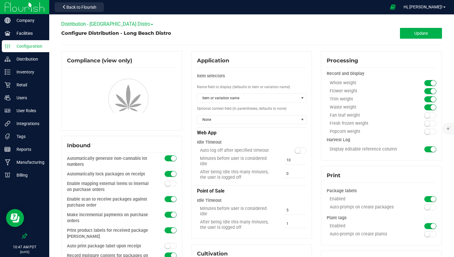
type input "Receiving Inventory Room"
type input "Retail Ready Inventory"
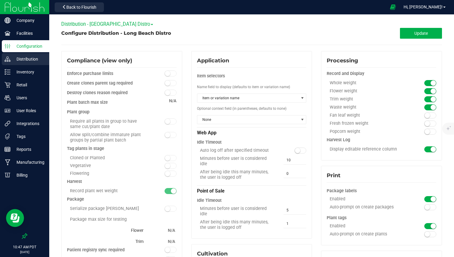
click at [37, 58] on p "Distribution" at bounding box center [29, 59] width 36 height 7
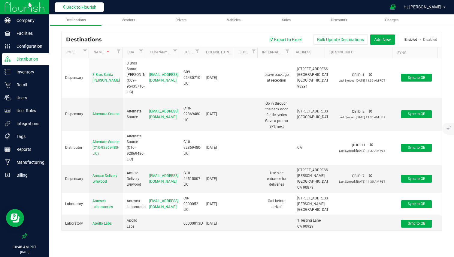
click at [87, 5] on span "Back to Flourish" at bounding box center [81, 7] width 30 height 5
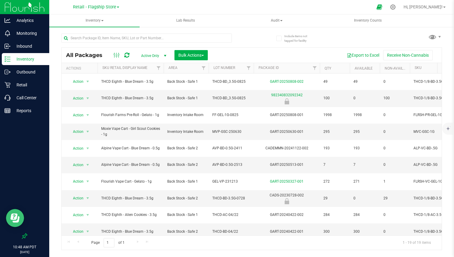
click at [18, 215] on icon "Open Resource Center" at bounding box center [15, 218] width 9 height 9
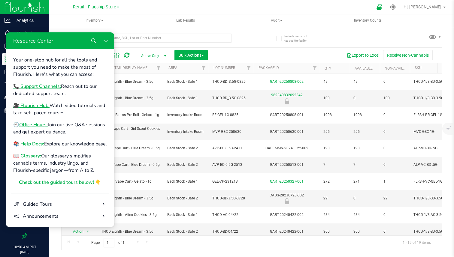
click at [38, 82] on div "Your one-stop hub for all the tools and support you need to make the most of Fl…" at bounding box center [60, 121] width 94 height 130
click at [32, 86] on b "📞 Support Channels:" at bounding box center [37, 86] width 48 height 7
click at [36, 143] on b "📚 Help Docs:" at bounding box center [28, 144] width 31 height 7
click at [42, 105] on b "🎥 Flourish Hub:" at bounding box center [31, 105] width 36 height 7
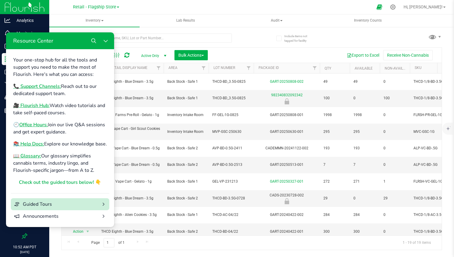
click at [61, 206] on div "Guided Tours" at bounding box center [60, 204] width 74 height 7
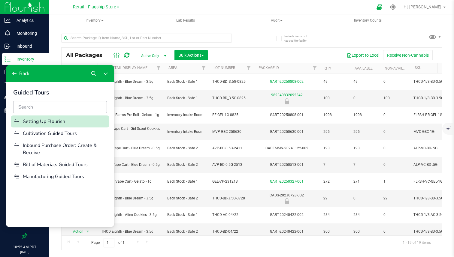
click at [47, 125] on div "Setting Up Flourish" at bounding box center [65, 121] width 84 height 7
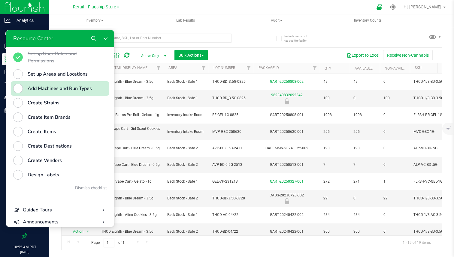
scroll to position [260, 0]
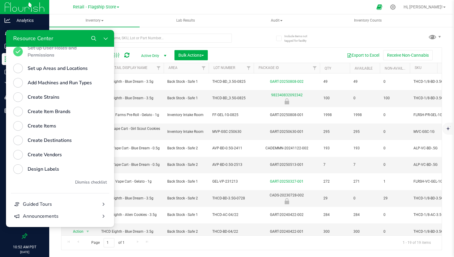
click at [81, 185] on button "Dismiss checklist" at bounding box center [91, 182] width 32 height 7
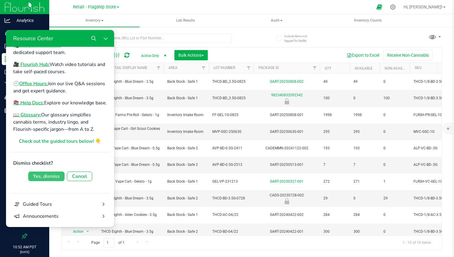
click at [47, 177] on div "Yes, dismiss" at bounding box center [46, 176] width 27 height 7
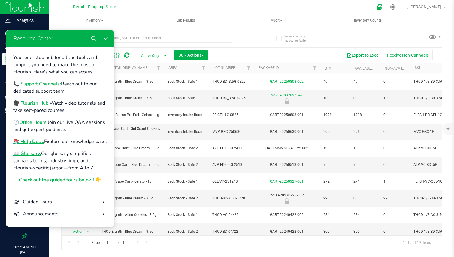
scroll to position [0, 0]
click at [111, 39] on button "Close Resource Center" at bounding box center [106, 38] width 12 height 12
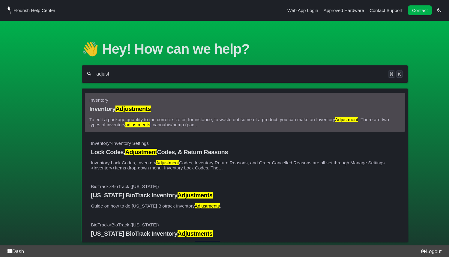
type input "adjust"
click at [149, 106] on mark "Adjustments" at bounding box center [133, 109] width 35 height 7
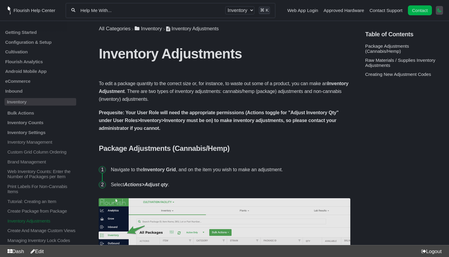
click at [438, 12] on icon "An icon of a simple moon to switch to dark mode. A simple moon icon. It has a s…" at bounding box center [440, 10] width 4 height 4
